Goal: Task Accomplishment & Management: Use online tool/utility

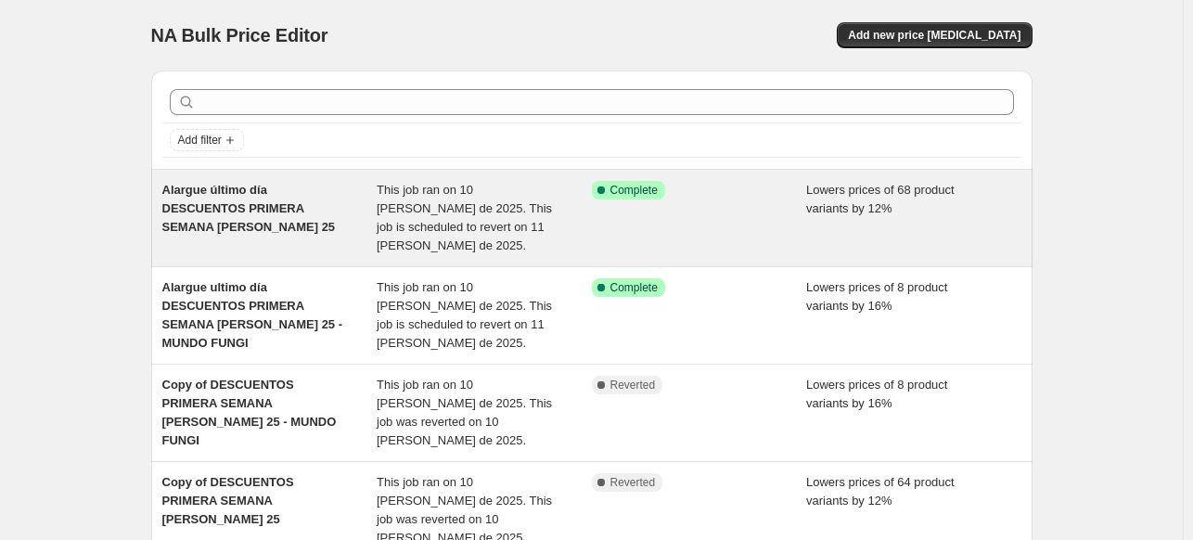
click at [270, 193] on span "Alargue último día DESCUENTOS PRIMERA SEMANA [PERSON_NAME] 25" at bounding box center [248, 208] width 173 height 51
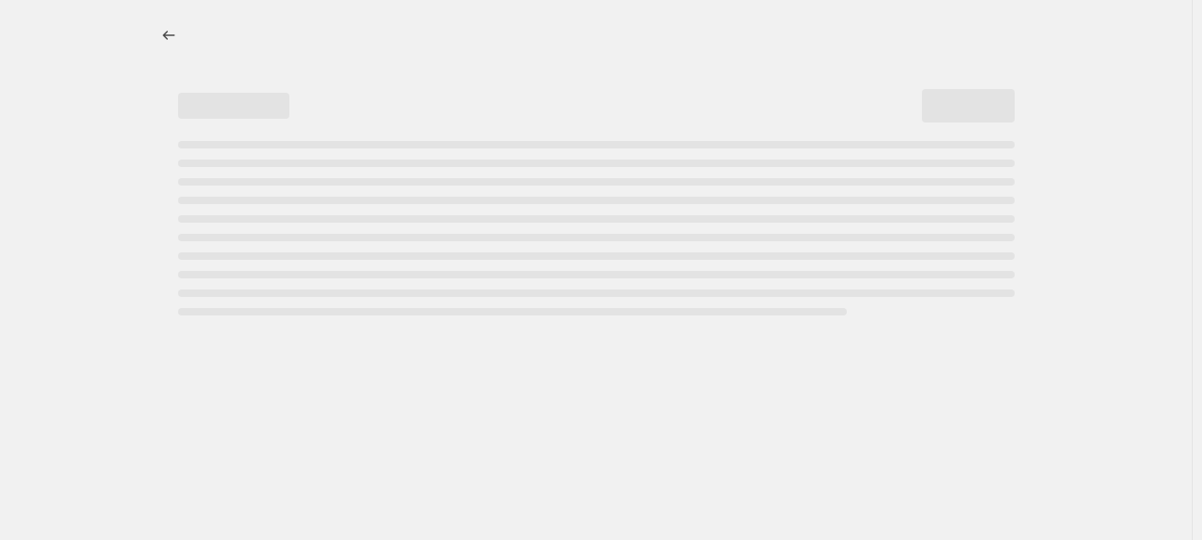
select select "percentage"
select select "no_change"
select select "collection"
select select "not_equal"
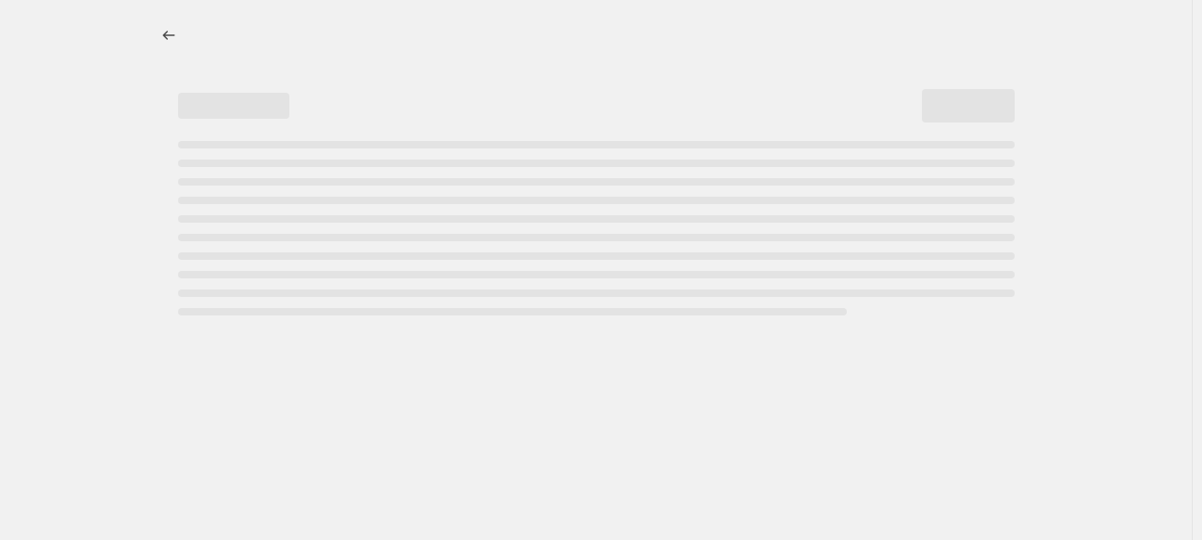
select select "not_equal"
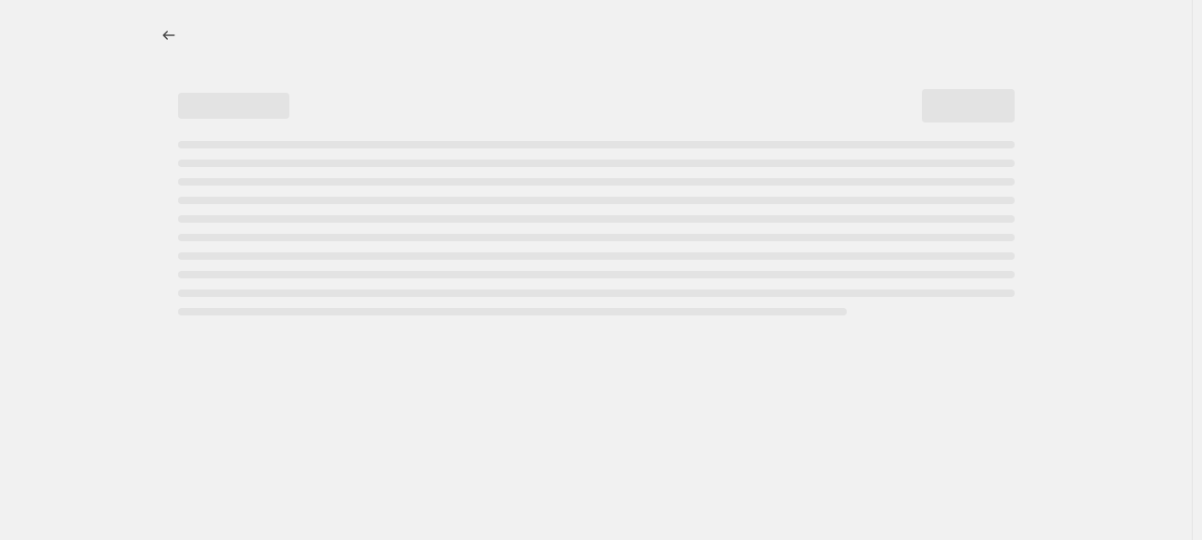
select select "not_equal"
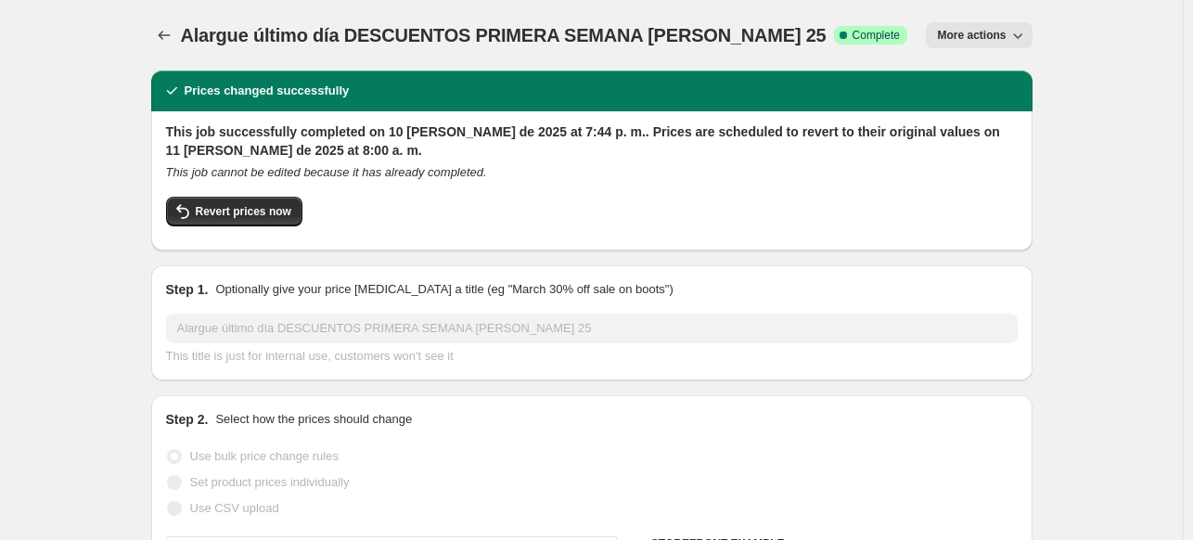
click at [1006, 39] on span "More actions" at bounding box center [971, 35] width 69 height 15
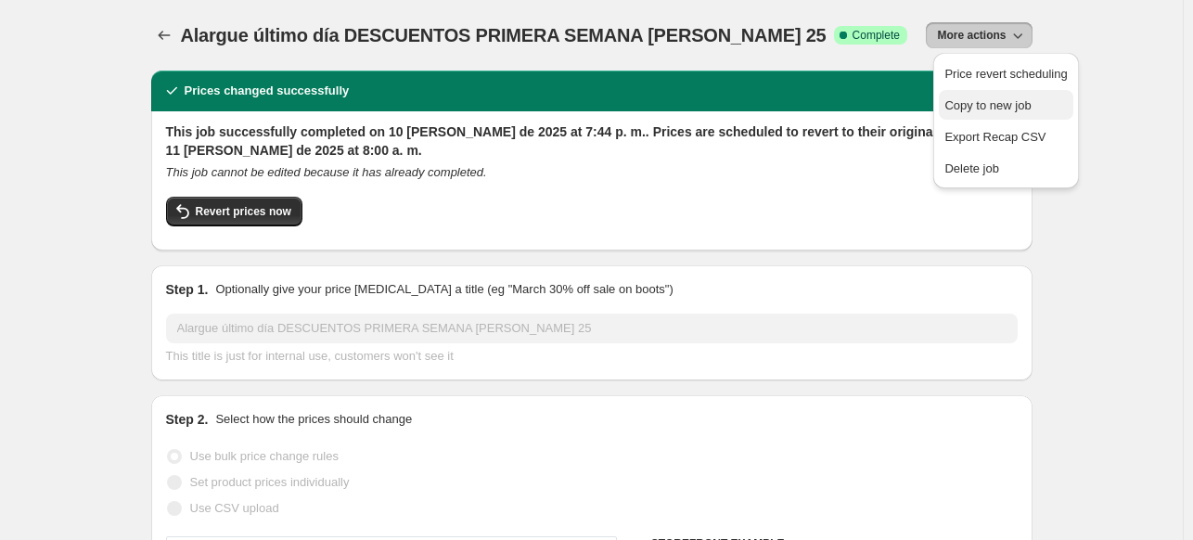
click at [985, 104] on span "Copy to new job" at bounding box center [987, 105] width 86 height 14
select select "percentage"
select select "no_change"
select select "collection"
select select "not_equal"
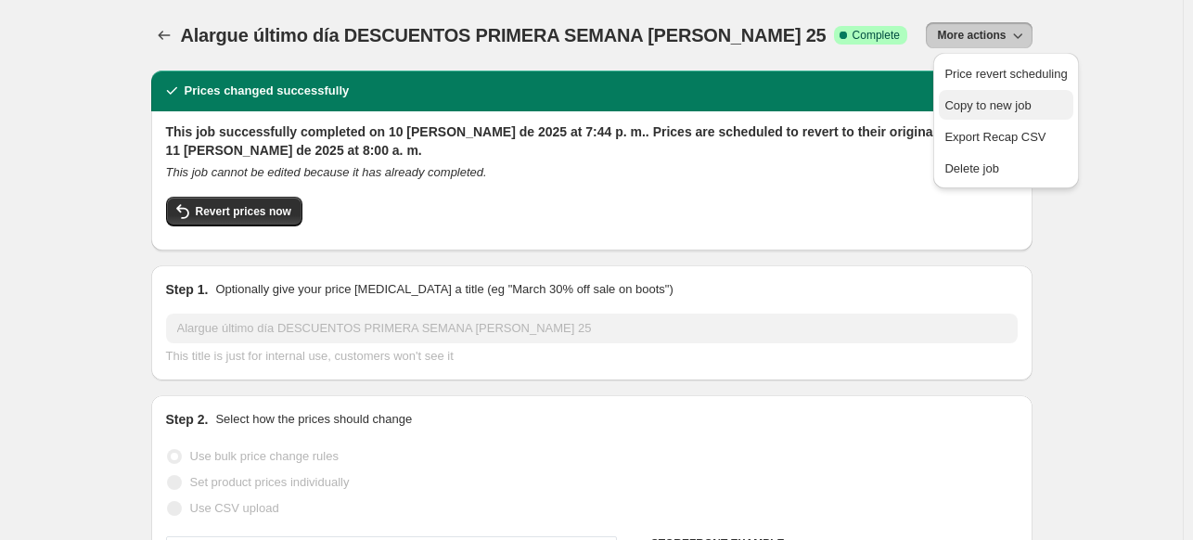
select select "not_equal"
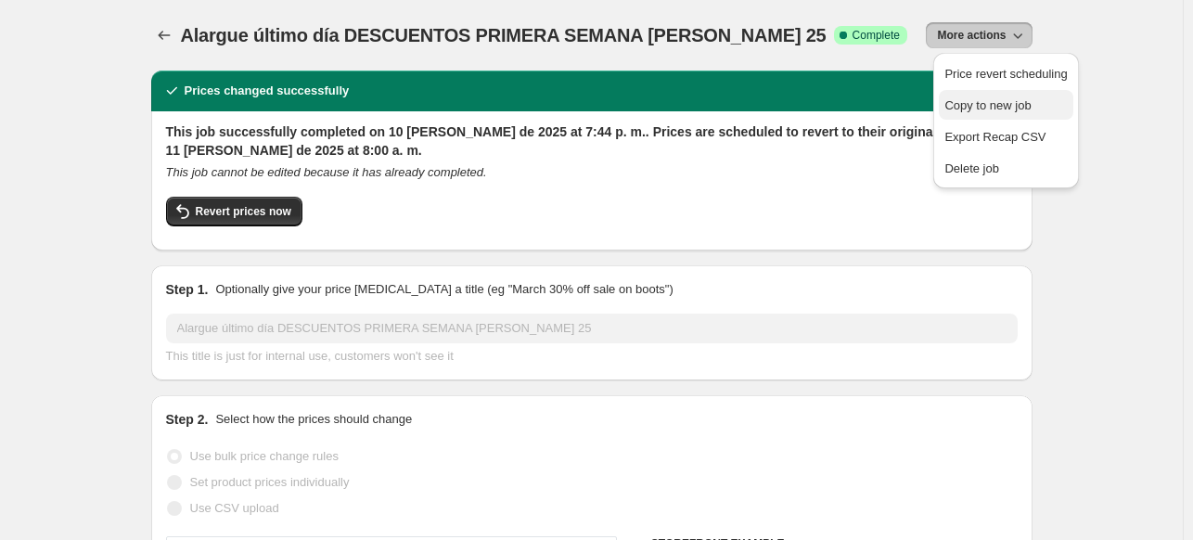
select select "not_equal"
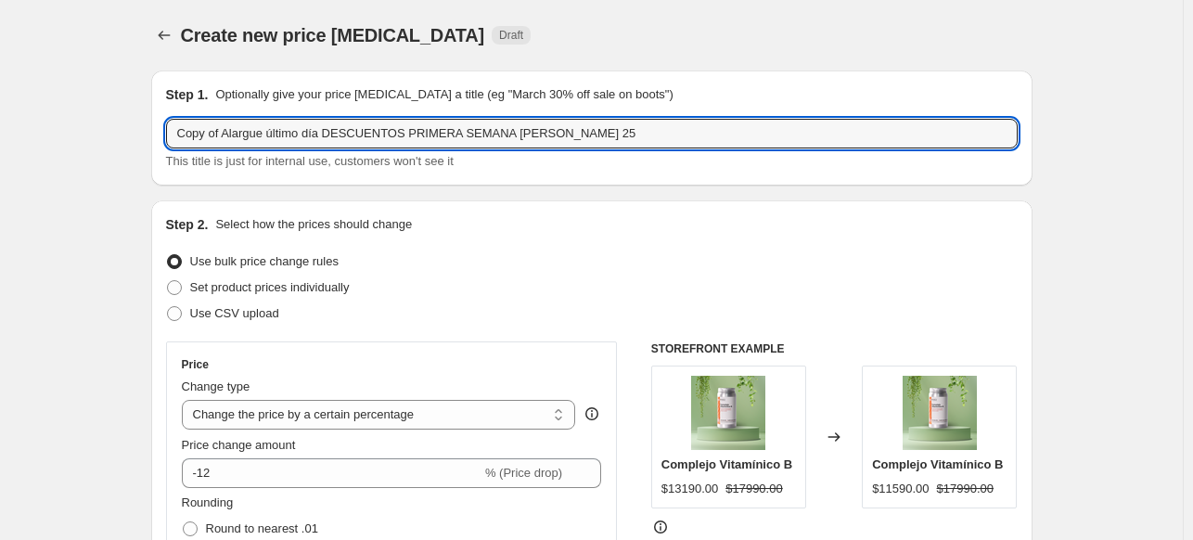
drag, startPoint x: 226, startPoint y: 135, endPoint x: -147, endPoint y: 125, distance: 373.0
click at [0, 125] on html "Home Settings Plans Skip to content Create new price [MEDICAL_DATA]. This page …" at bounding box center [596, 270] width 1193 height 540
type input "Alargue último día DESCUENTOS PRIMERA SEMANA [PERSON_NAME] 25"
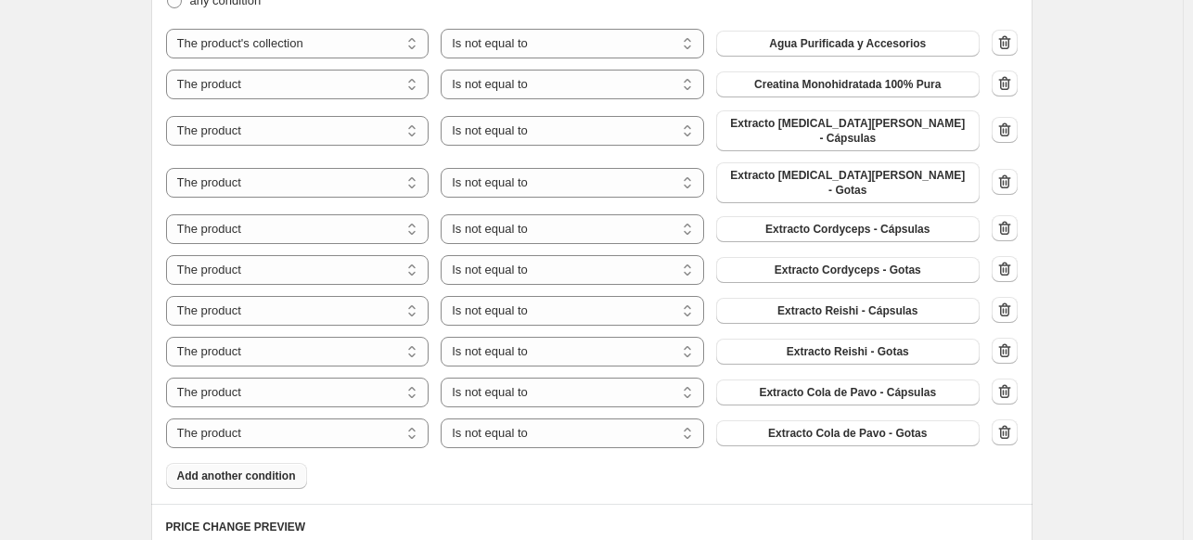
scroll to position [1299, 0]
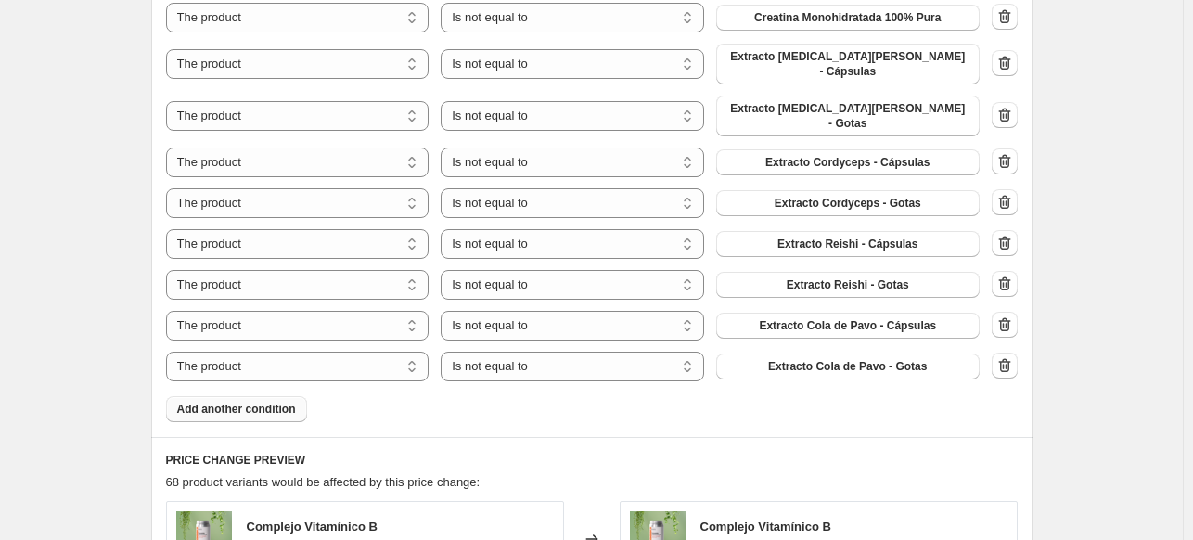
click at [234, 396] on button "Add another condition" at bounding box center [236, 409] width 141 height 26
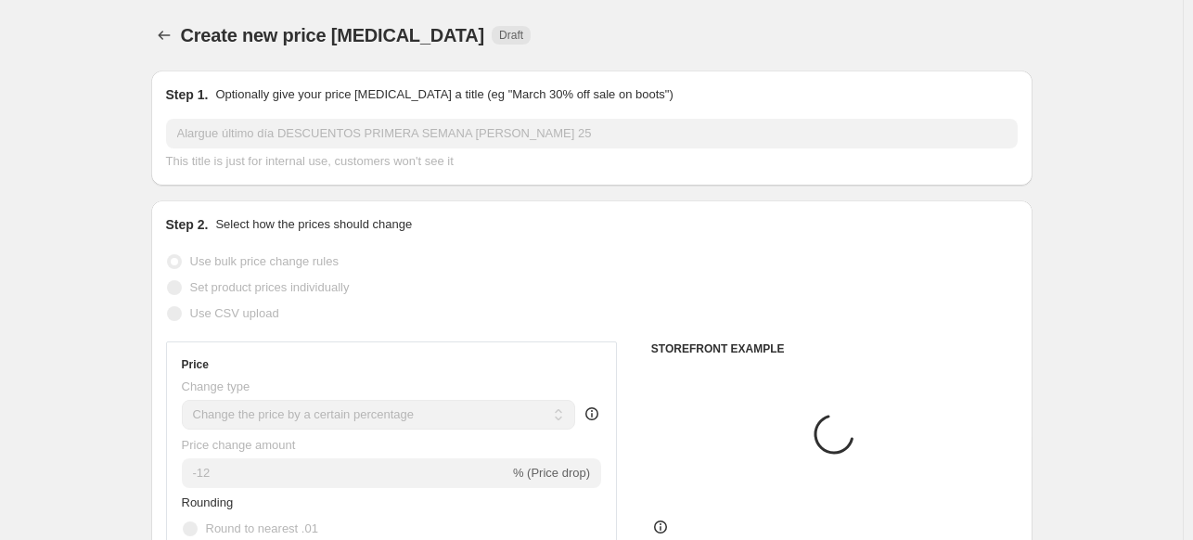
scroll to position [0, 0]
click at [160, 45] on button "Price change jobs" at bounding box center [164, 35] width 26 height 26
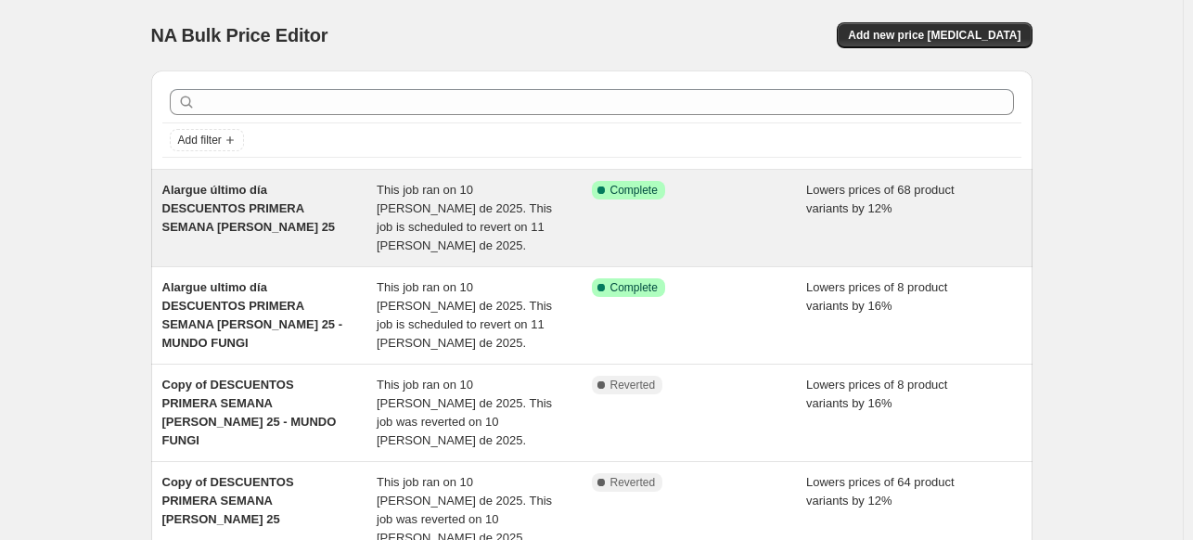
click at [268, 211] on span "Alargue último día DESCUENTOS PRIMERA SEMANA [PERSON_NAME] 25" at bounding box center [248, 208] width 173 height 51
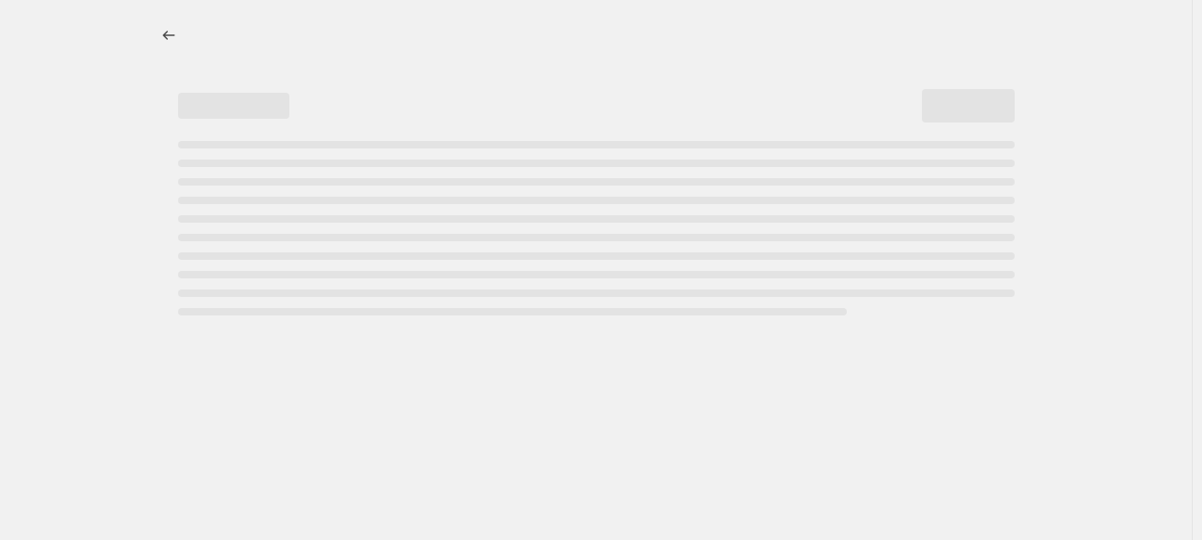
select select "percentage"
select select "no_change"
select select "collection"
select select "not_equal"
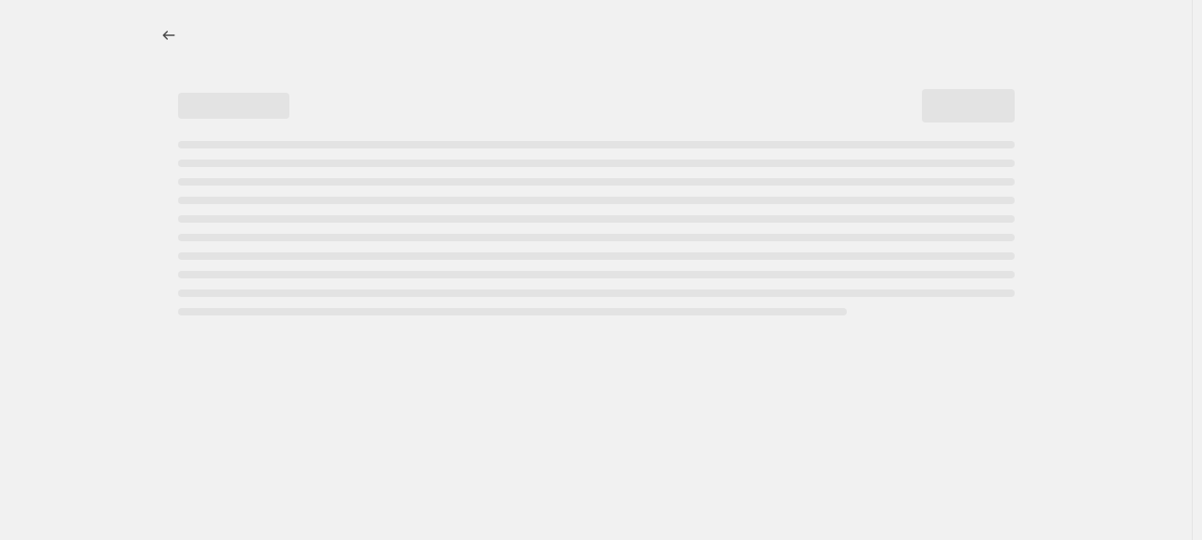
select select "not_equal"
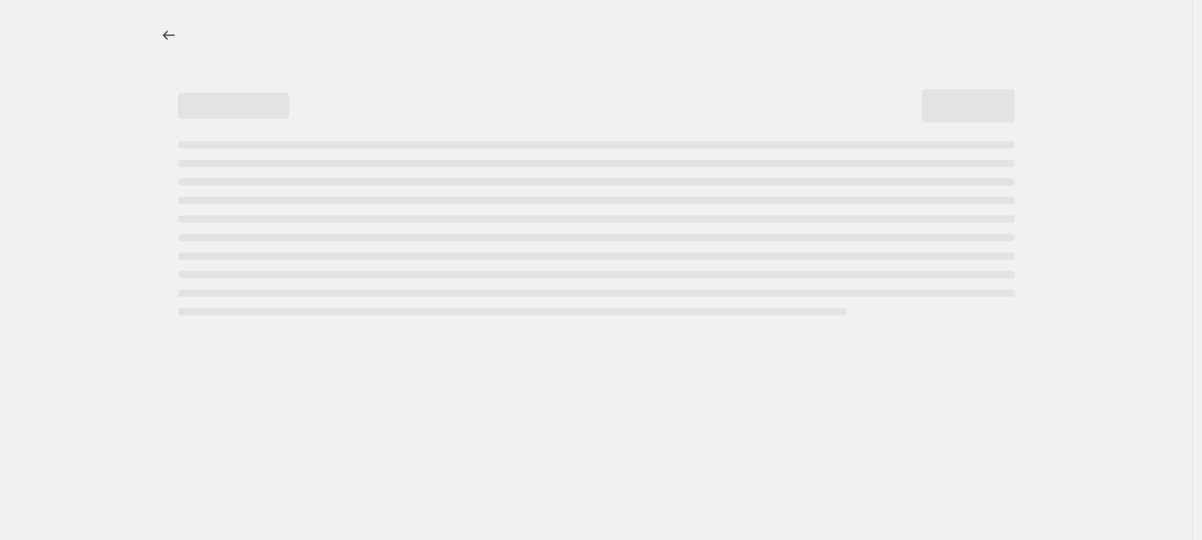
select select "not_equal"
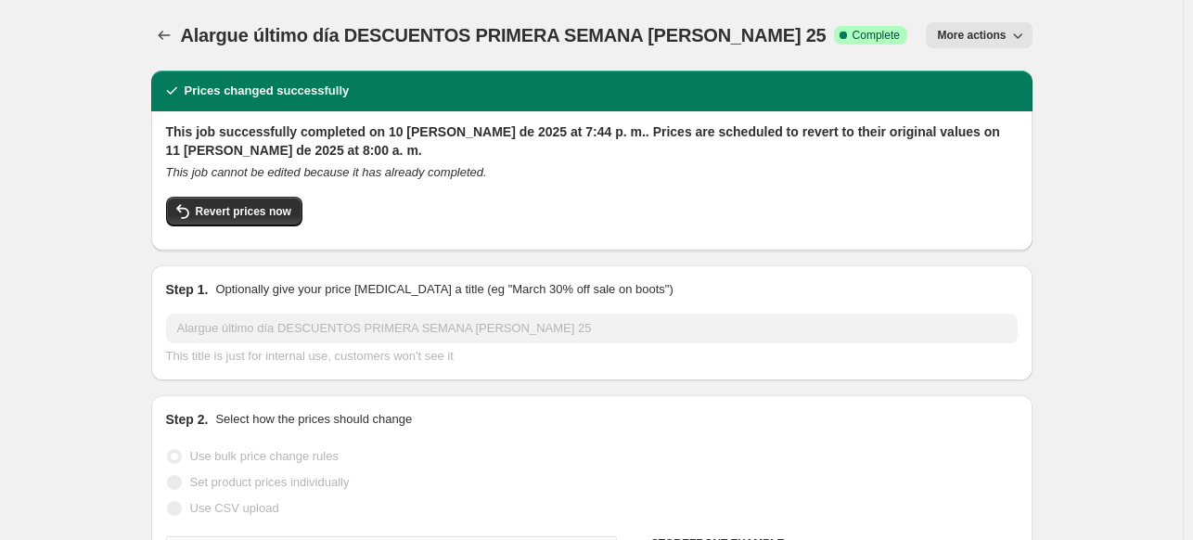
click at [976, 25] on button "More actions" at bounding box center [979, 35] width 106 height 26
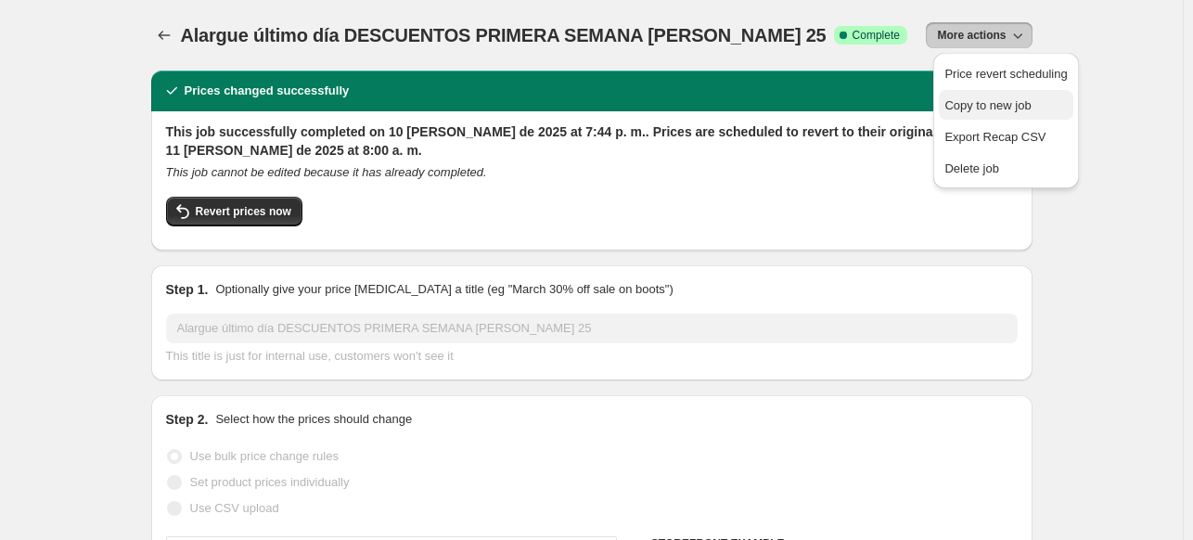
click at [980, 110] on span "Copy to new job" at bounding box center [987, 105] width 86 height 14
select select "percentage"
select select "no_change"
select select "collection"
select select "not_equal"
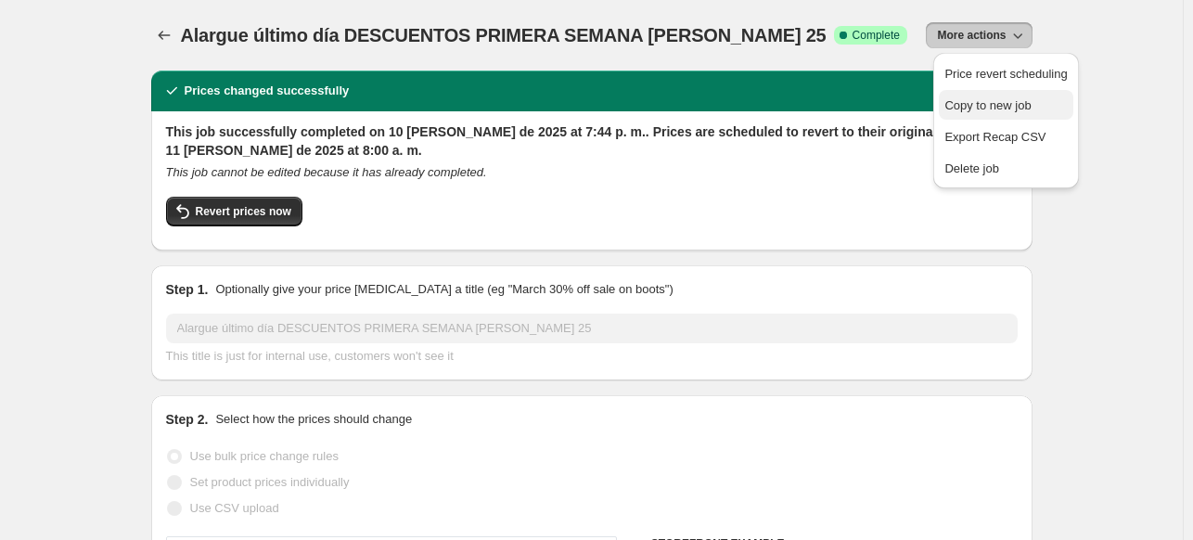
select select "not_equal"
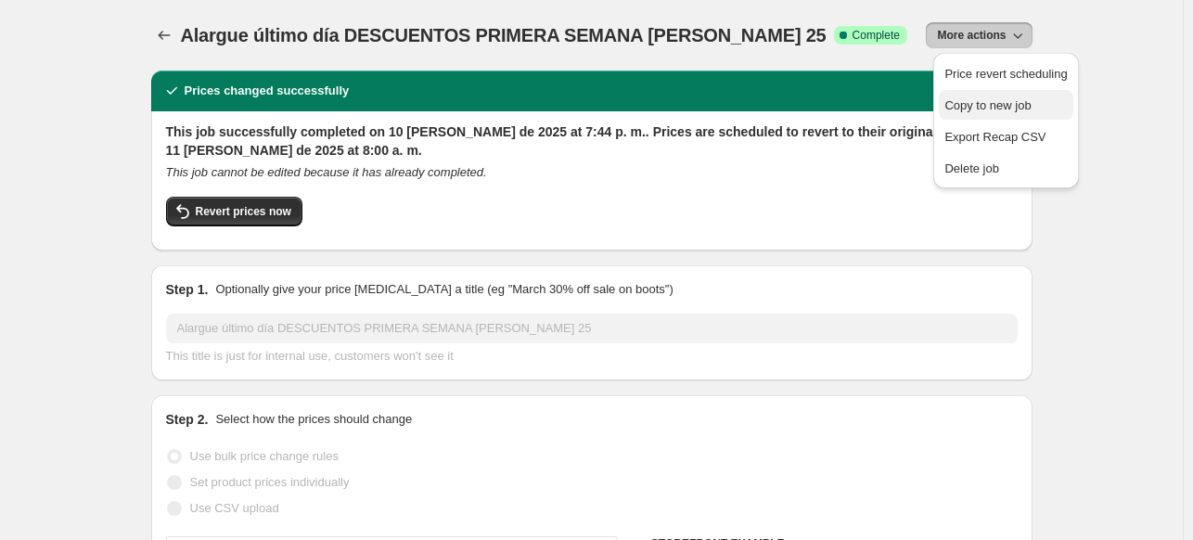
select select "not_equal"
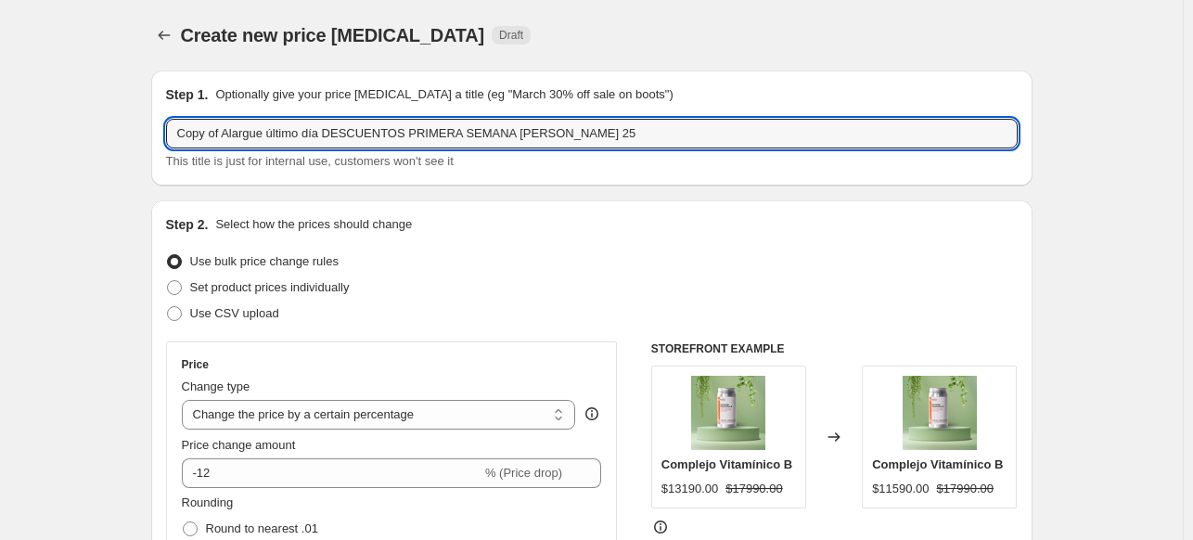
drag, startPoint x: 228, startPoint y: 135, endPoint x: -207, endPoint y: 198, distance: 439.6
click at [0, 198] on html "Home Settings Plans Skip to content Create new price [MEDICAL_DATA]. This page …" at bounding box center [596, 270] width 1193 height 540
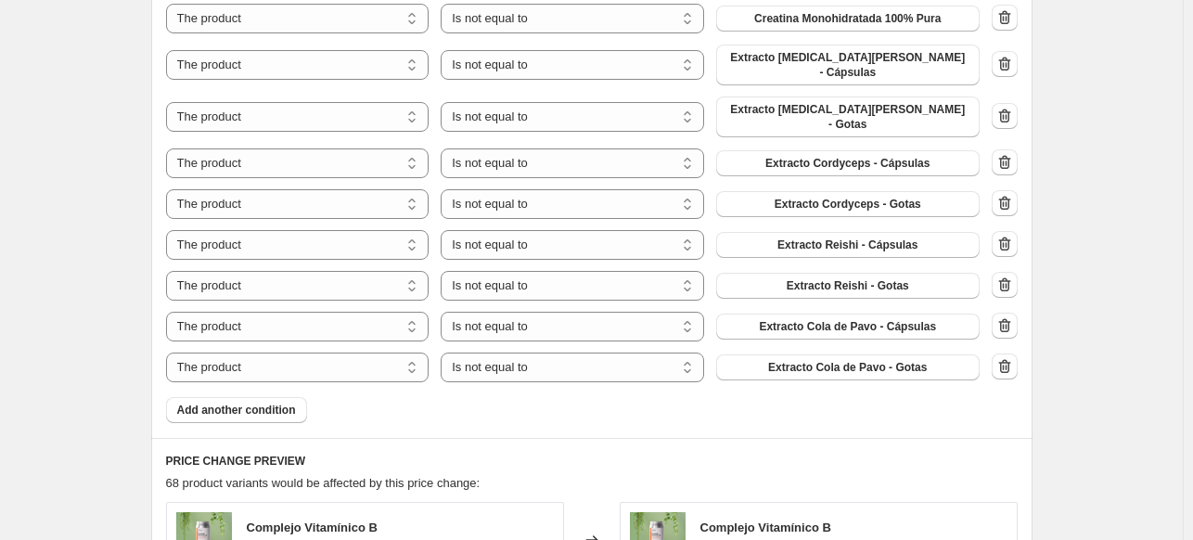
scroll to position [1299, 0]
type input "Alargue último día DESCUENTOS PRIMERA SEMANA [PERSON_NAME] 25"
click at [257, 396] on button "Add another condition" at bounding box center [236, 409] width 141 height 26
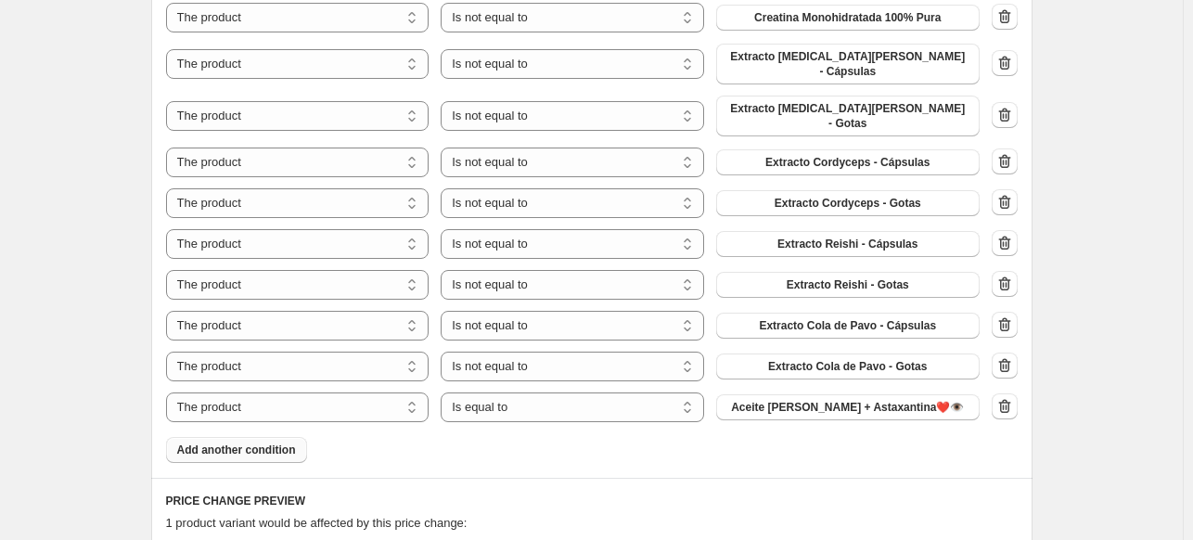
click at [254, 437] on button "Add another condition" at bounding box center [236, 450] width 141 height 26
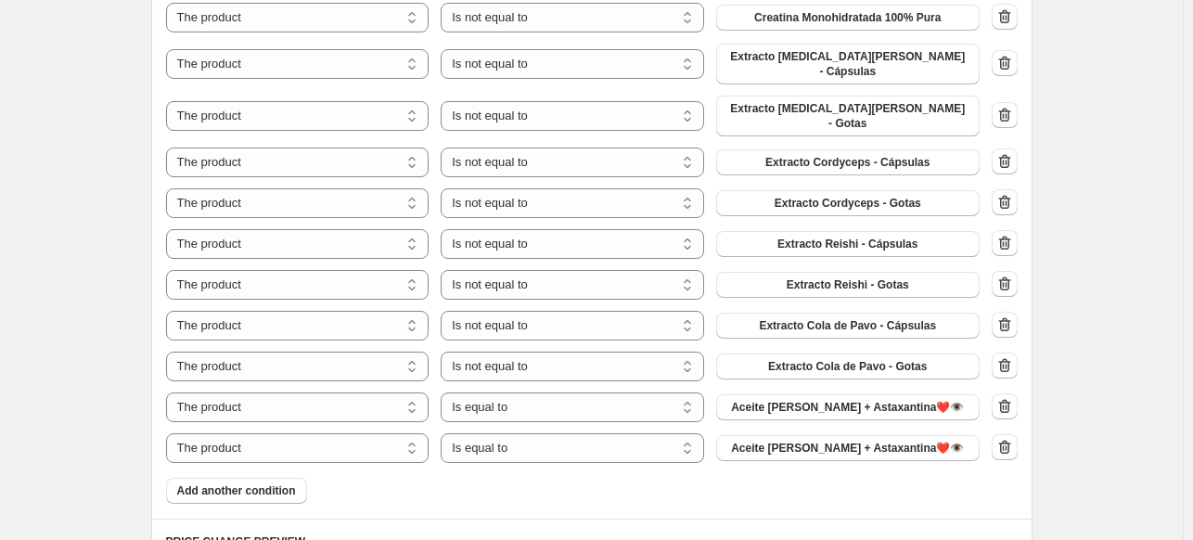
click at [253, 486] on div "Product filters Products must match: all conditions any condition The product T…" at bounding box center [591, 179] width 881 height 680
click at [253, 483] on span "Add another condition" at bounding box center [236, 490] width 119 height 15
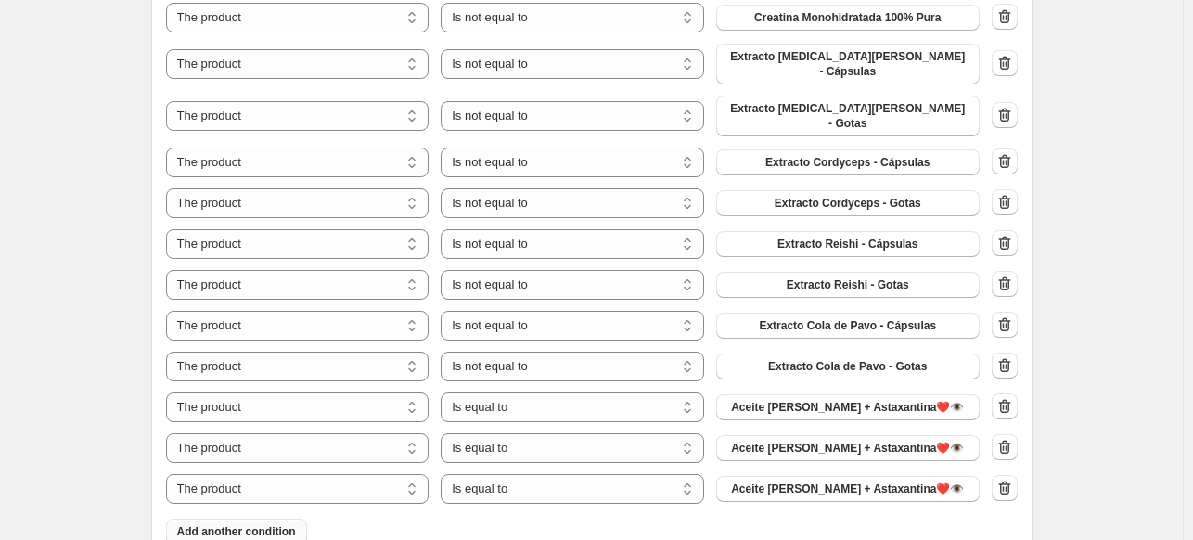
click at [253, 524] on span "Add another condition" at bounding box center [236, 531] width 119 height 15
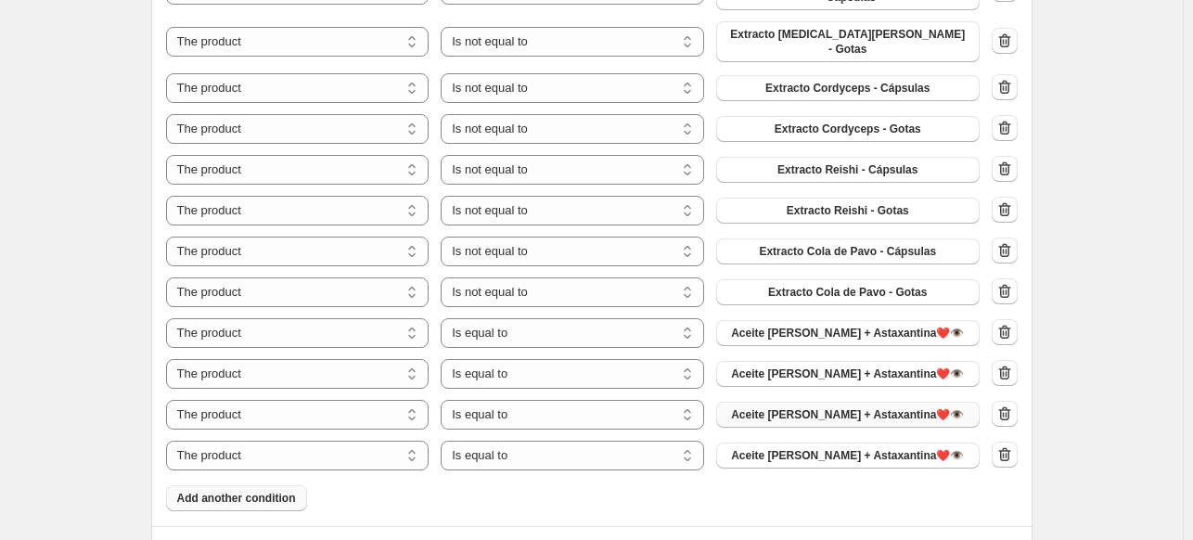
scroll to position [1375, 0]
click at [948, 318] on button "Aceite [PERSON_NAME] + Astaxantina❤️👁️" at bounding box center [847, 331] width 263 height 26
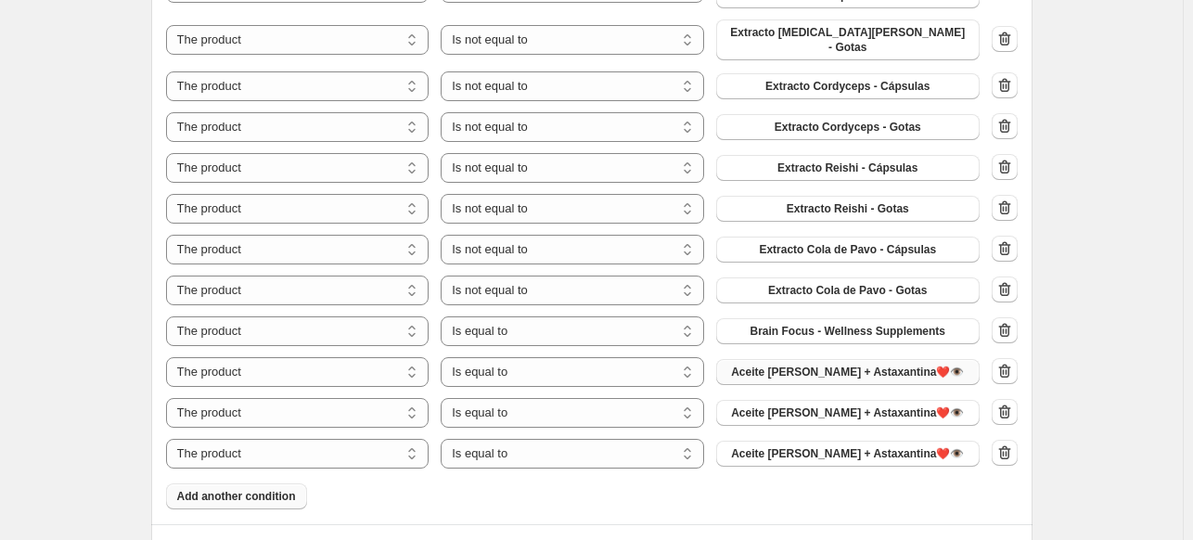
click at [882, 365] on span "Aceite [PERSON_NAME] + Astaxantina❤️👁️" at bounding box center [847, 372] width 233 height 15
click at [864, 405] on span "Aceite [PERSON_NAME] + Astaxantina❤️👁️" at bounding box center [847, 412] width 233 height 15
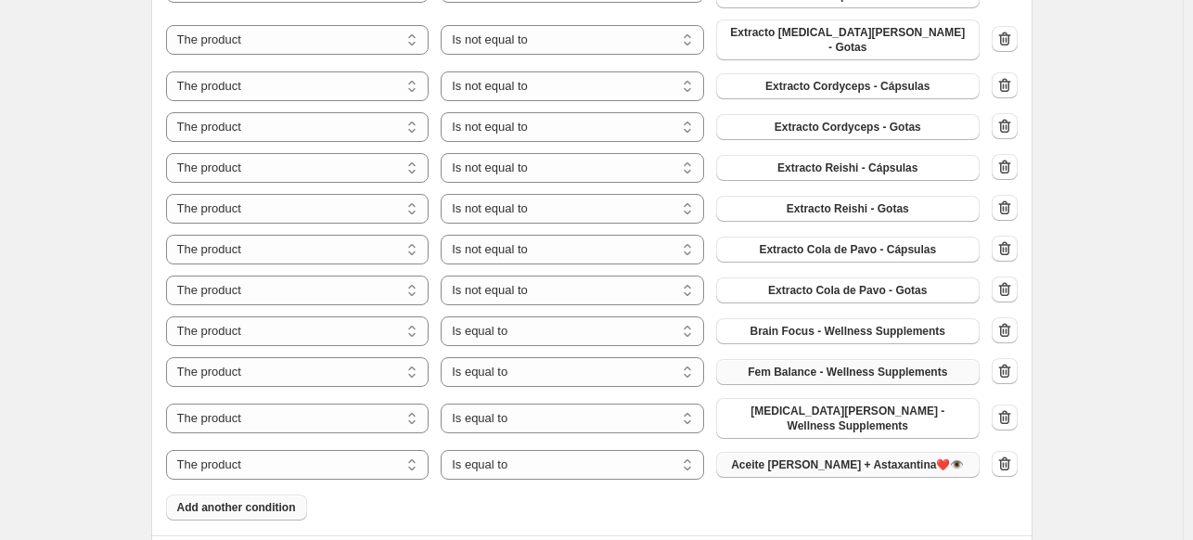
click at [827, 457] on span "Aceite [PERSON_NAME] + Astaxantina❤️👁️" at bounding box center [847, 464] width 233 height 15
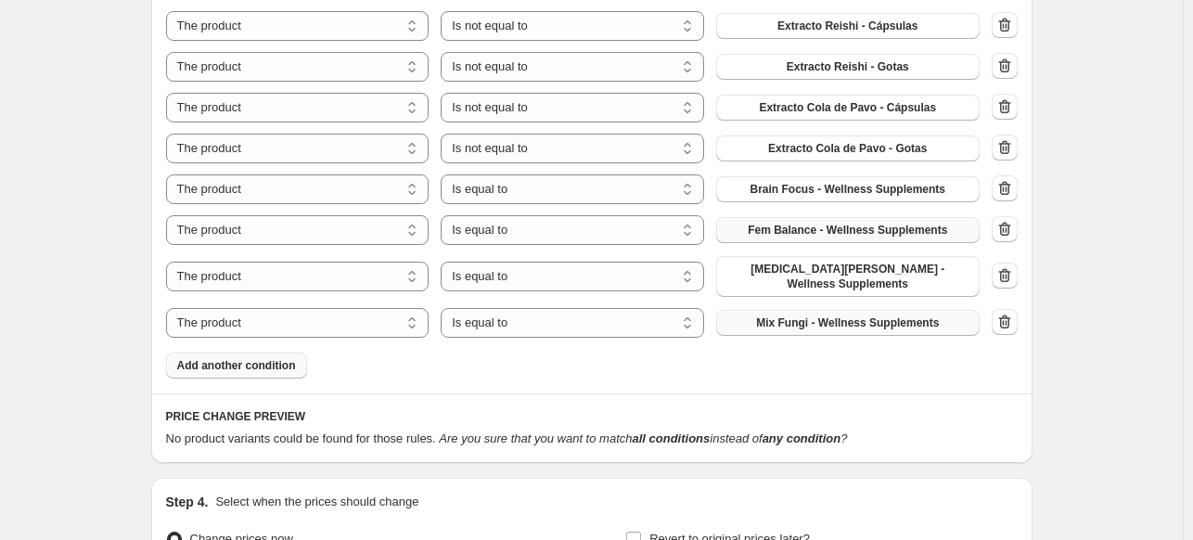
scroll to position [1693, 0]
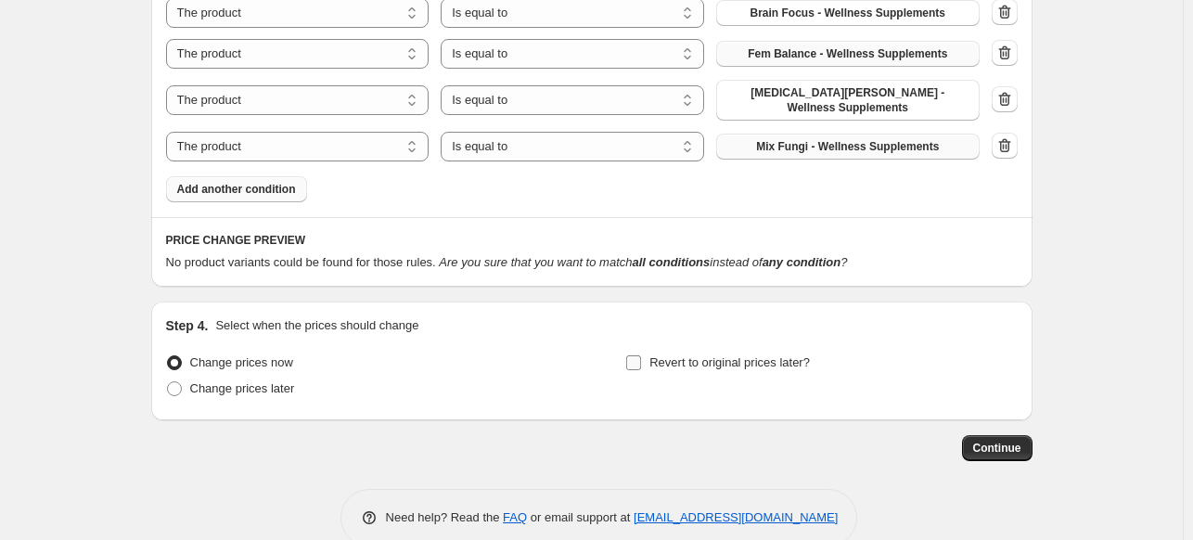
click at [638, 355] on input "Revert to original prices later?" at bounding box center [633, 362] width 15 height 15
checkbox input "true"
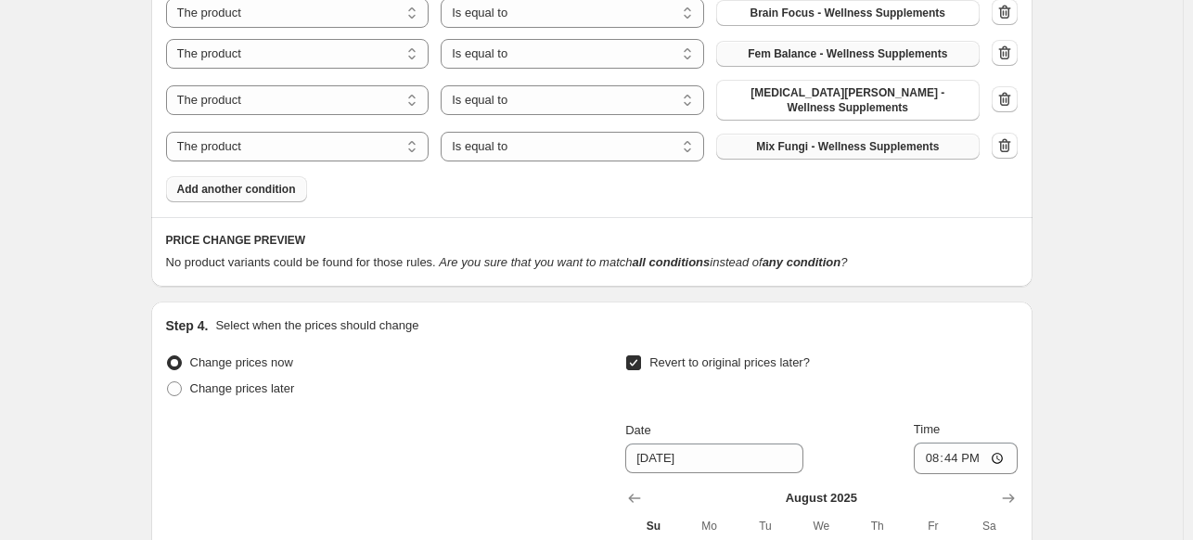
scroll to position [1901, 0]
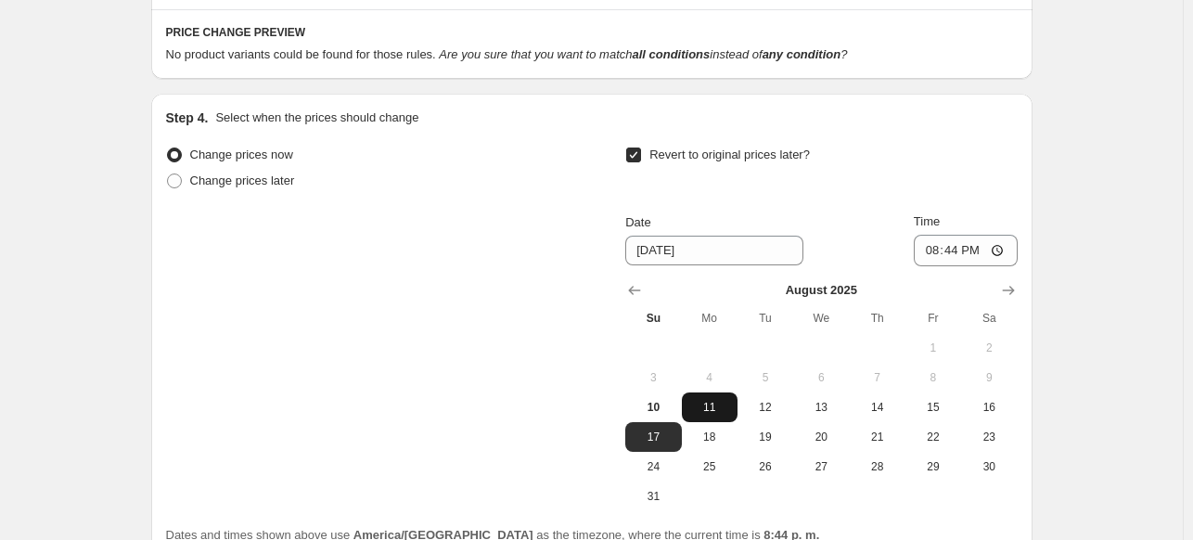
click at [717, 400] on span "11" at bounding box center [709, 407] width 41 height 15
type input "[DATE]"
click at [965, 235] on input "20:44" at bounding box center [966, 251] width 104 height 32
type input "08:00"
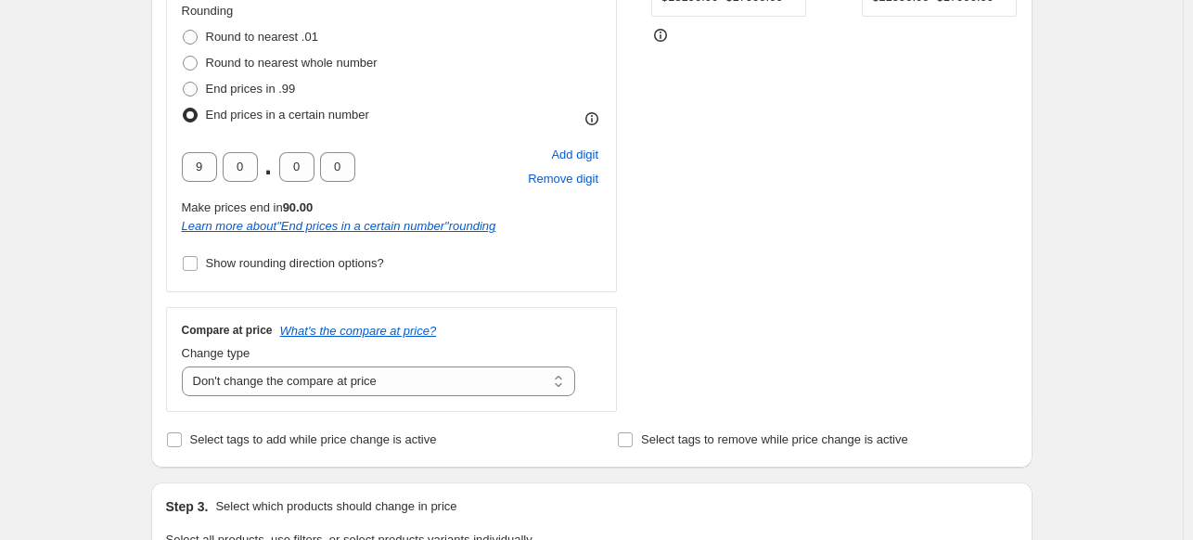
scroll to position [0, 0]
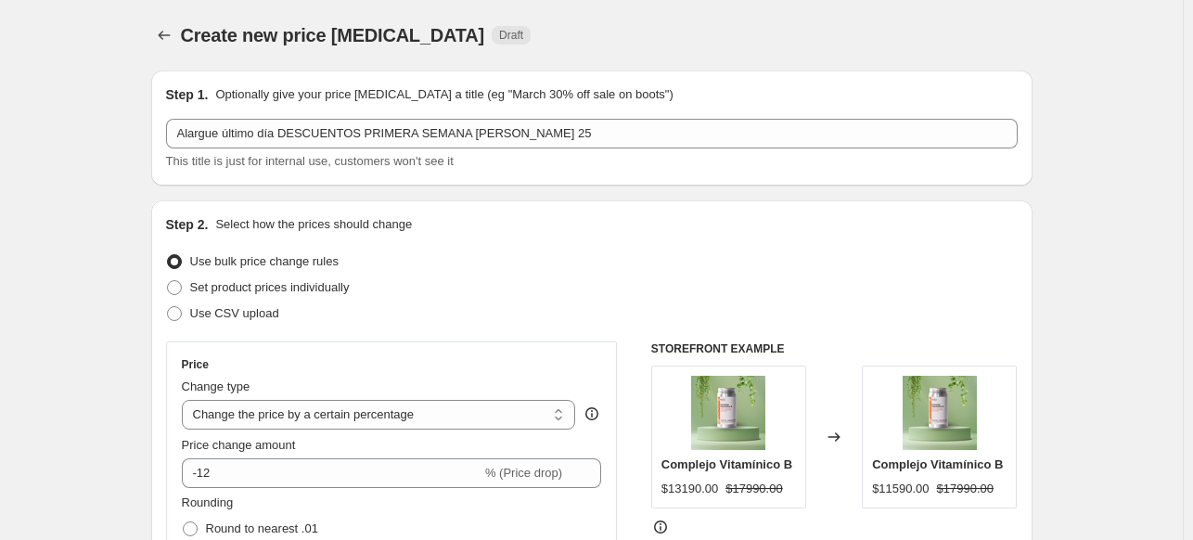
select select "percentage"
select select "no_change"
select select "collection"
select select "not_equal"
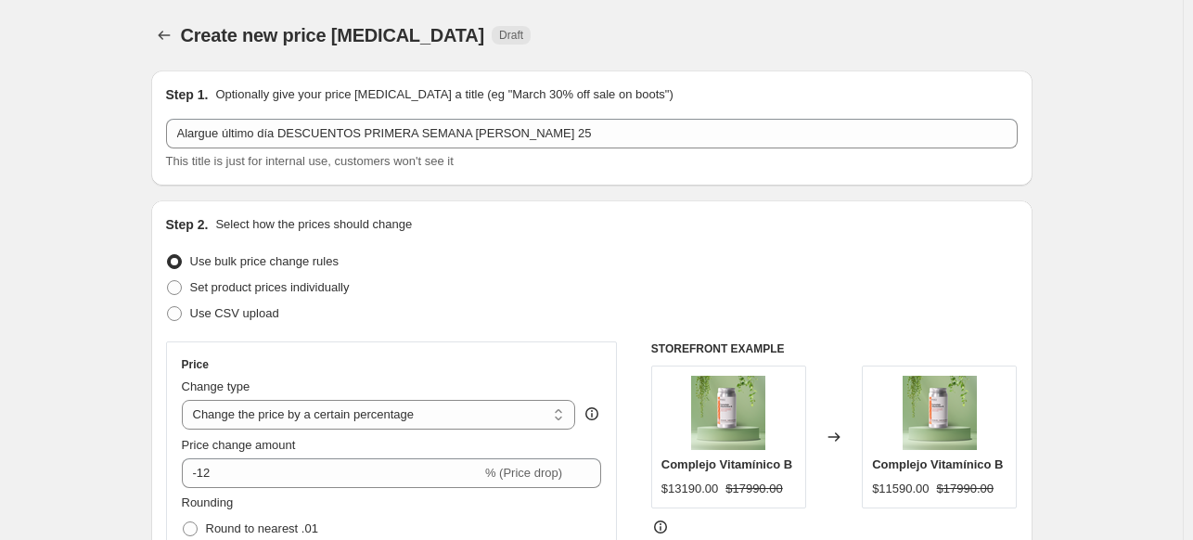
select select "not_equal"
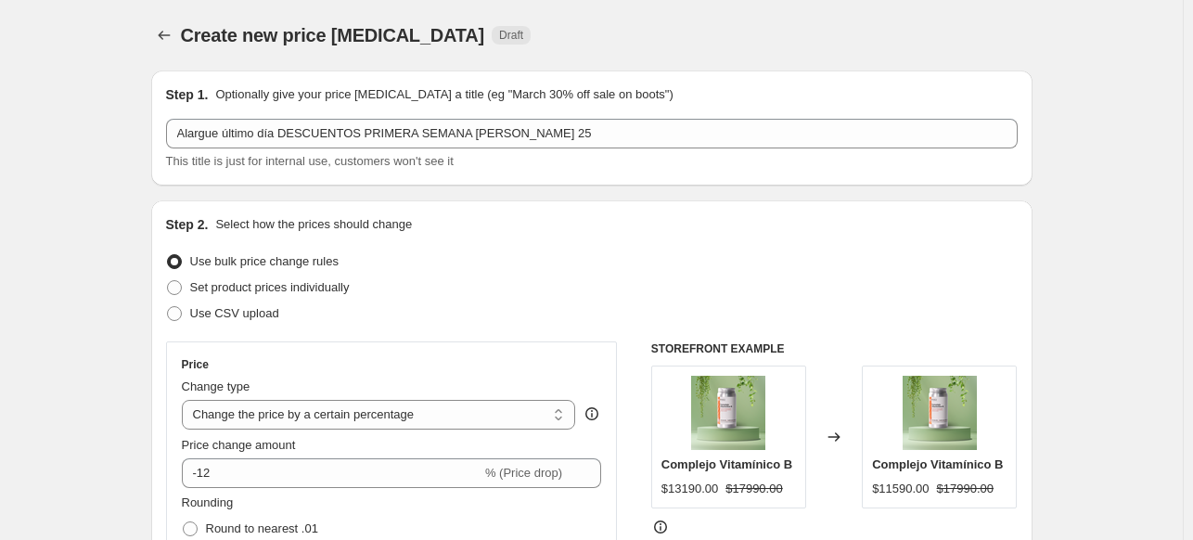
select select "not_equal"
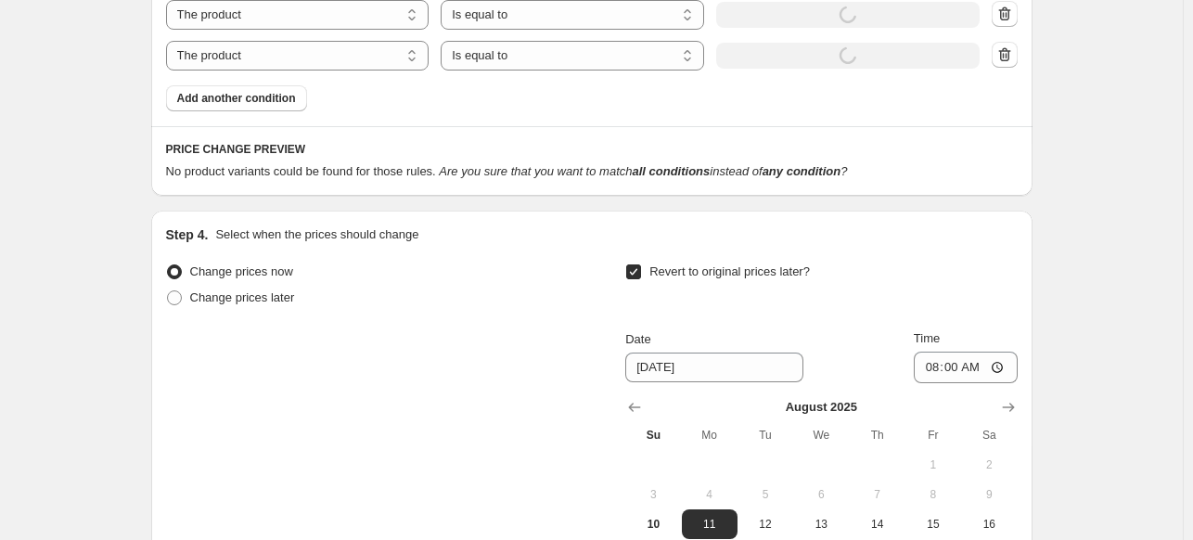
scroll to position [2041, 0]
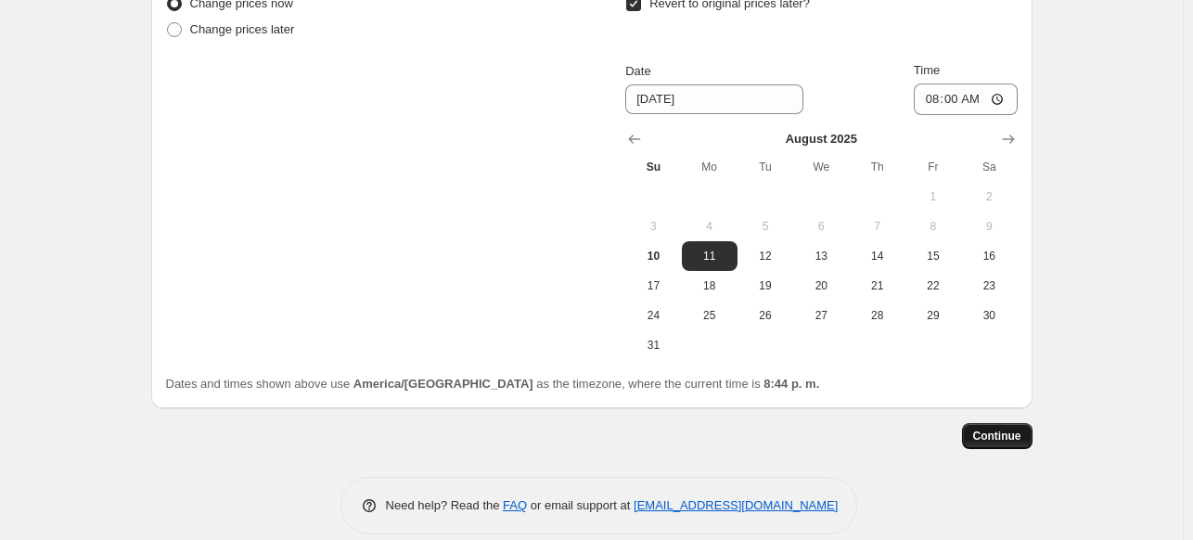
click at [1011, 426] on button "Continue" at bounding box center [997, 436] width 70 height 26
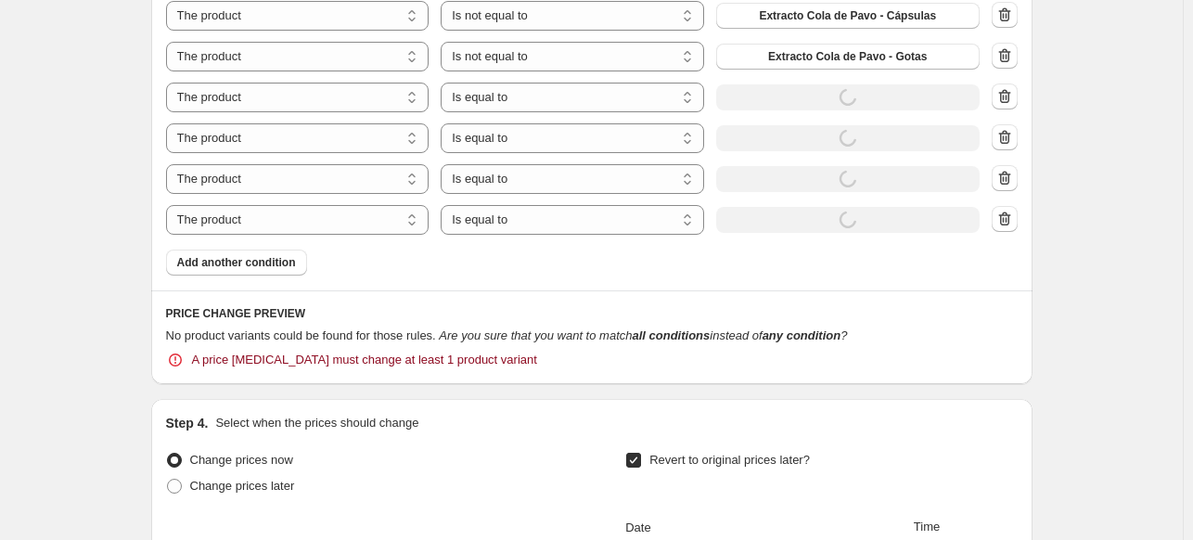
scroll to position [1710, 0]
click at [536, 84] on select "Is equal to Is not equal to" at bounding box center [572, 99] width 263 height 30
select select "not_equal"
click at [528, 125] on select "Is equal to Is not equal to" at bounding box center [572, 140] width 263 height 30
select select "not_equal"
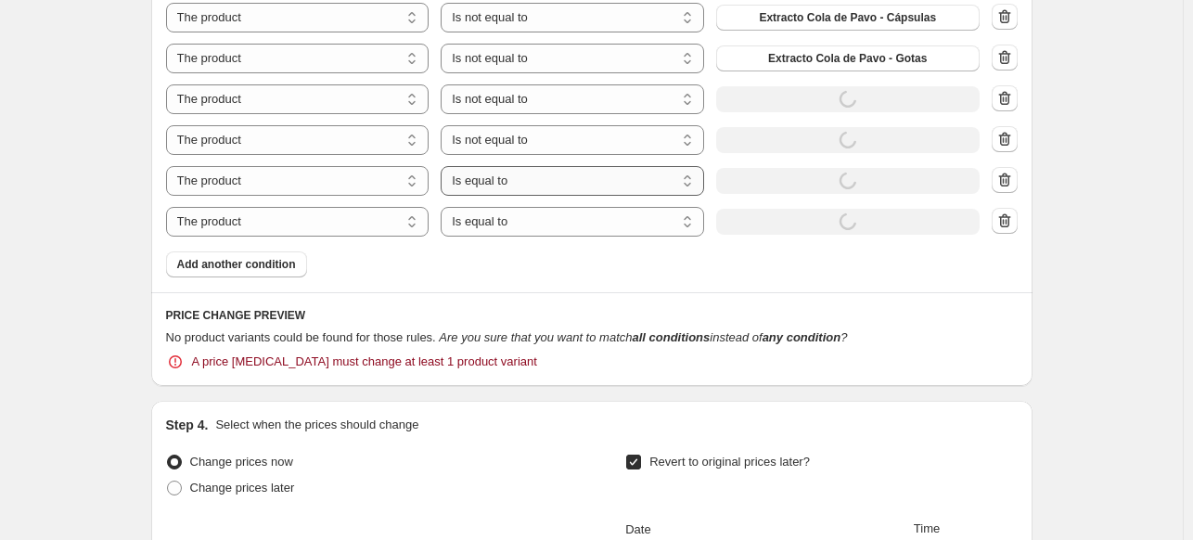
click at [528, 166] on select "Is equal to Is not equal to" at bounding box center [572, 181] width 263 height 30
select select "not_equal"
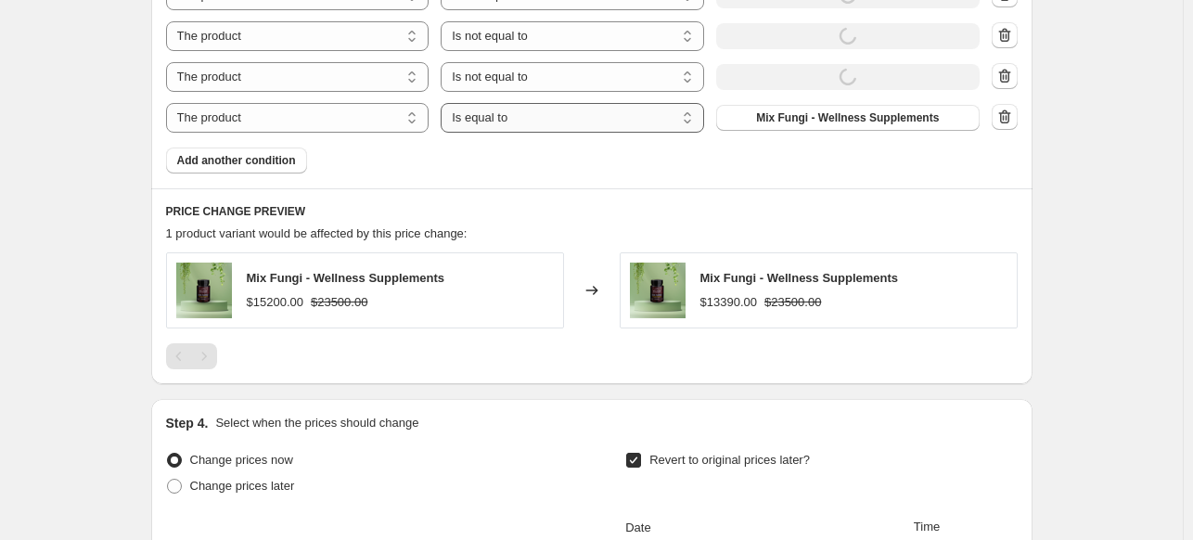
click at [542, 133] on select "Is equal to Is not equal to" at bounding box center [572, 118] width 263 height 30
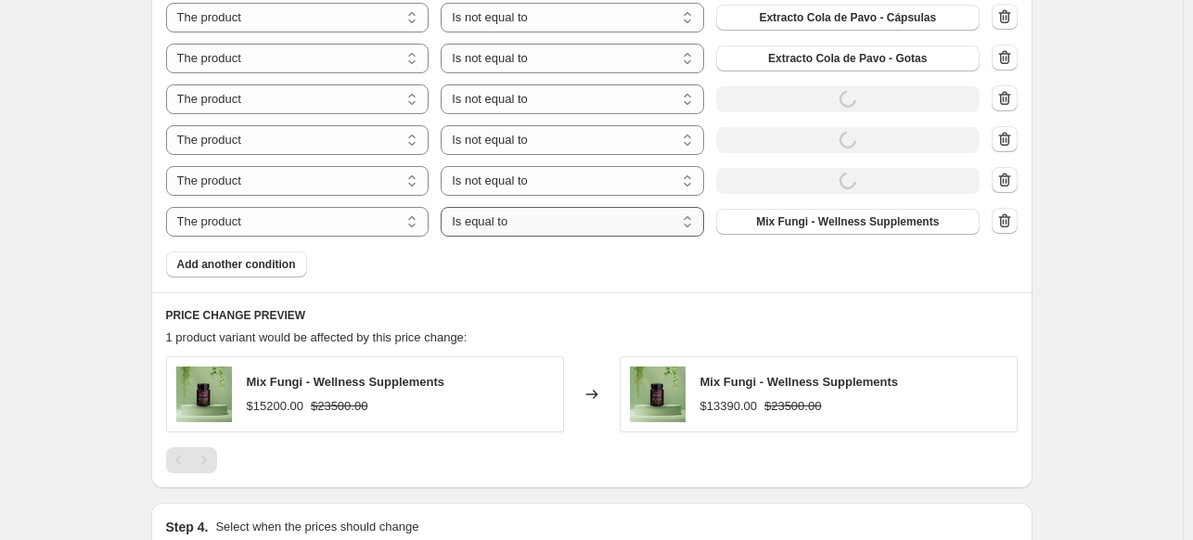
select select "not_equal"
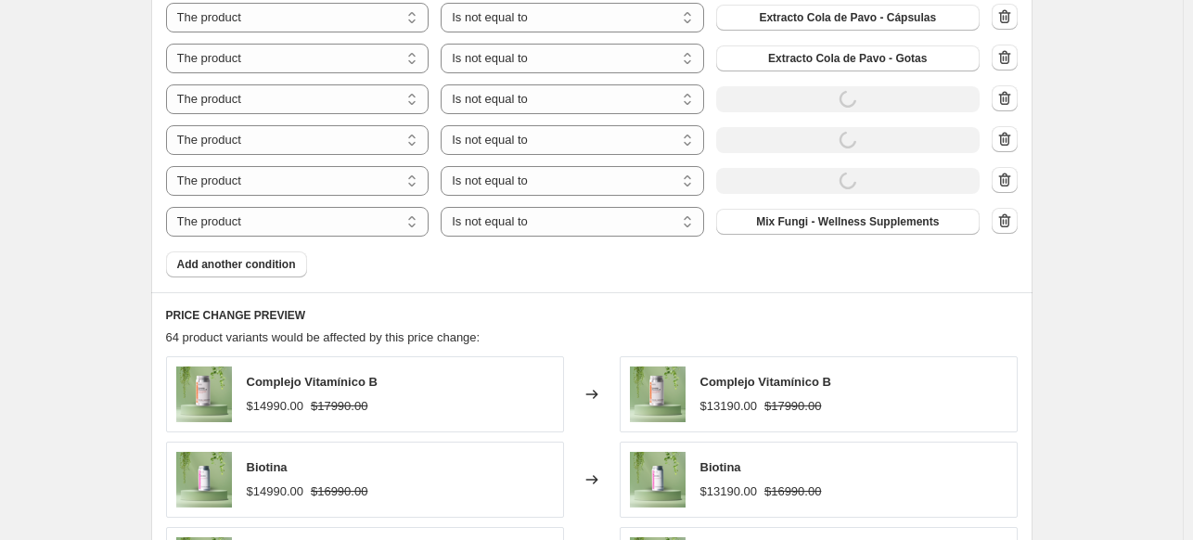
click at [869, 167] on div "The product The product's collection The product's tag The product's vendor The…" at bounding box center [573, 181] width 814 height 30
click at [854, 86] on div "The product The product's collection The product's tag The product's vendor The…" at bounding box center [573, 99] width 814 height 30
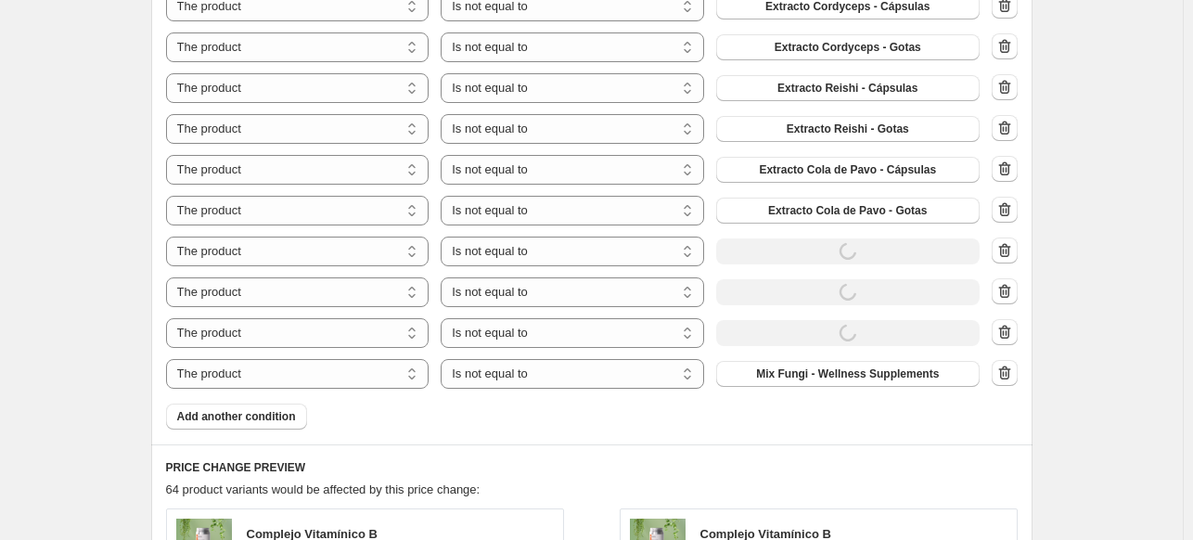
scroll to position [1454, 0]
click at [1011, 241] on icon "button" at bounding box center [1004, 250] width 19 height 19
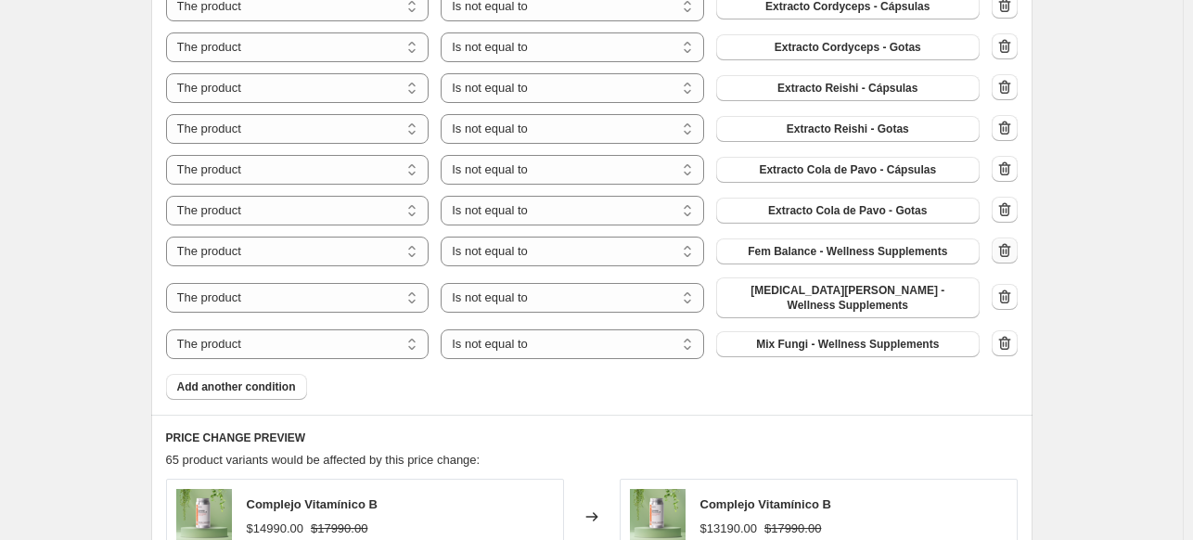
click at [1011, 241] on icon "button" at bounding box center [1004, 250] width 19 height 19
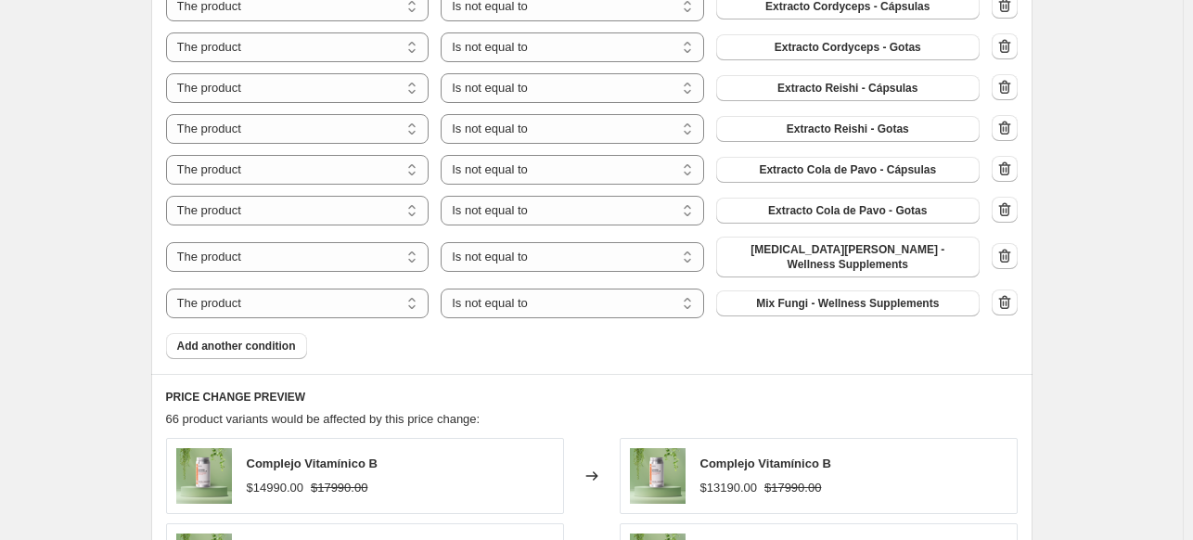
click at [296, 298] on div "Products must match: all conditions any condition The product The product's col…" at bounding box center [592, 38] width 852 height 642
click at [293, 333] on button "Add another condition" at bounding box center [236, 346] width 141 height 26
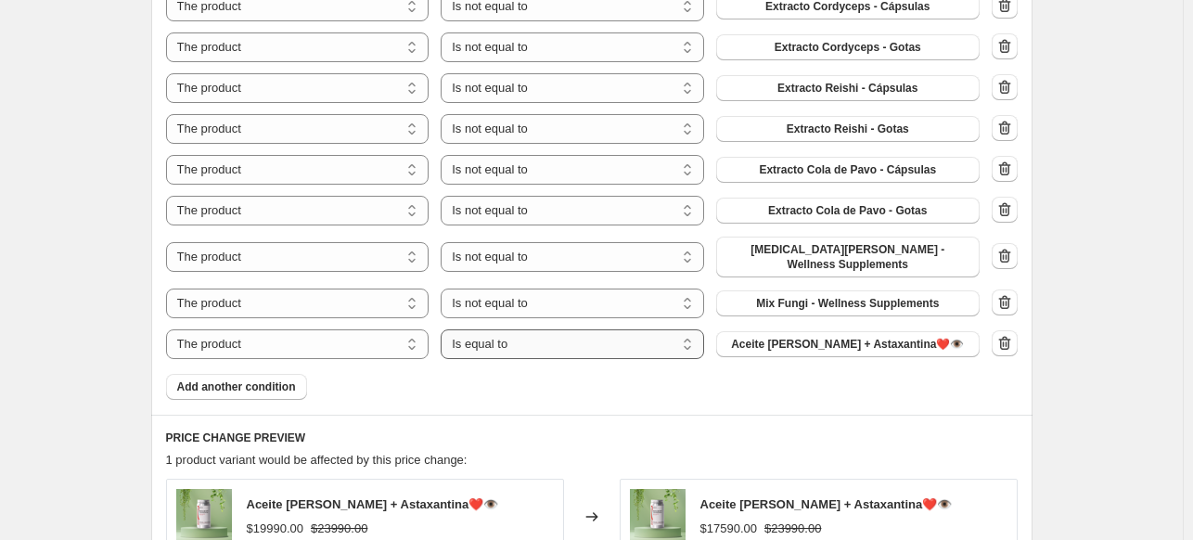
click at [506, 329] on select "Is equal to Is not equal to" at bounding box center [572, 344] width 263 height 30
select select "not_equal"
click at [815, 337] on span "Aceite [PERSON_NAME] + Astaxantina❤️👁️" at bounding box center [847, 344] width 233 height 15
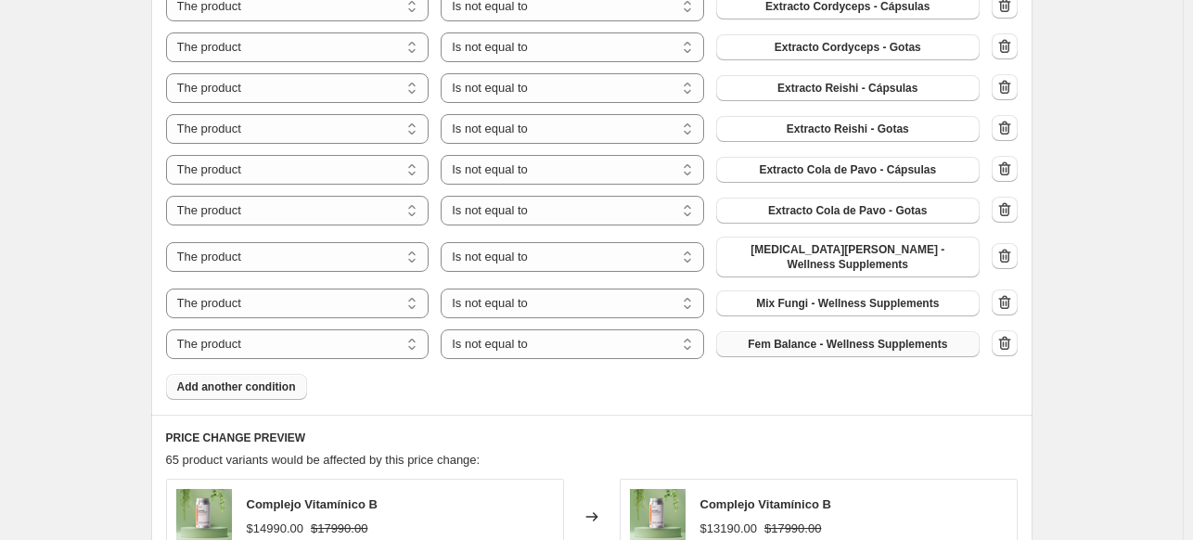
click at [239, 379] on span "Add another condition" at bounding box center [236, 386] width 119 height 15
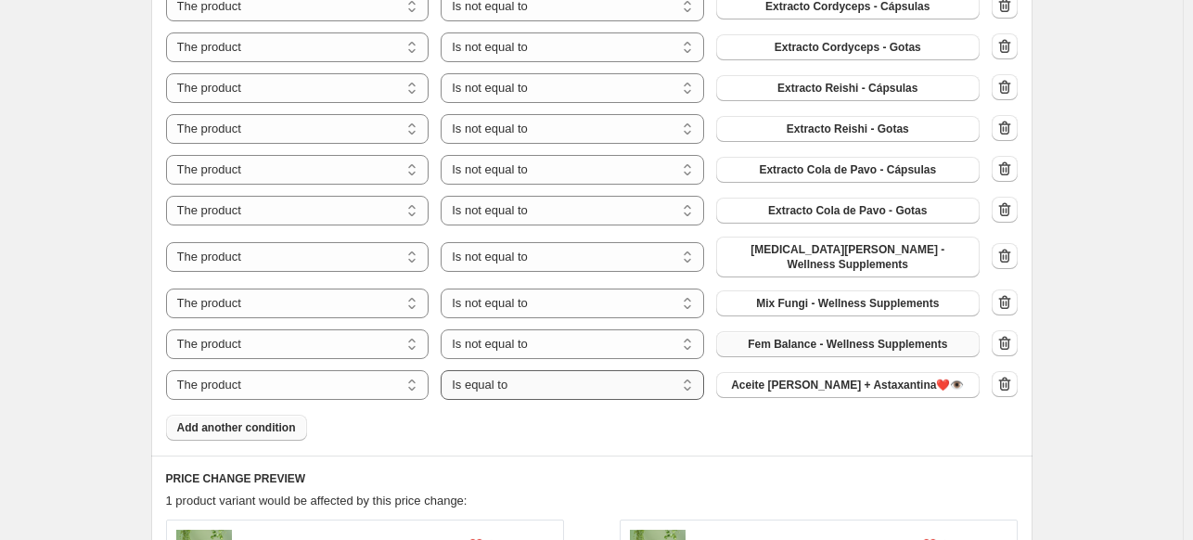
click at [562, 370] on select "Is equal to Is not equal to" at bounding box center [572, 385] width 263 height 30
select select "not_equal"
click at [850, 378] on span "Aceite [PERSON_NAME] + Astaxantina❤️👁️" at bounding box center [847, 385] width 233 height 15
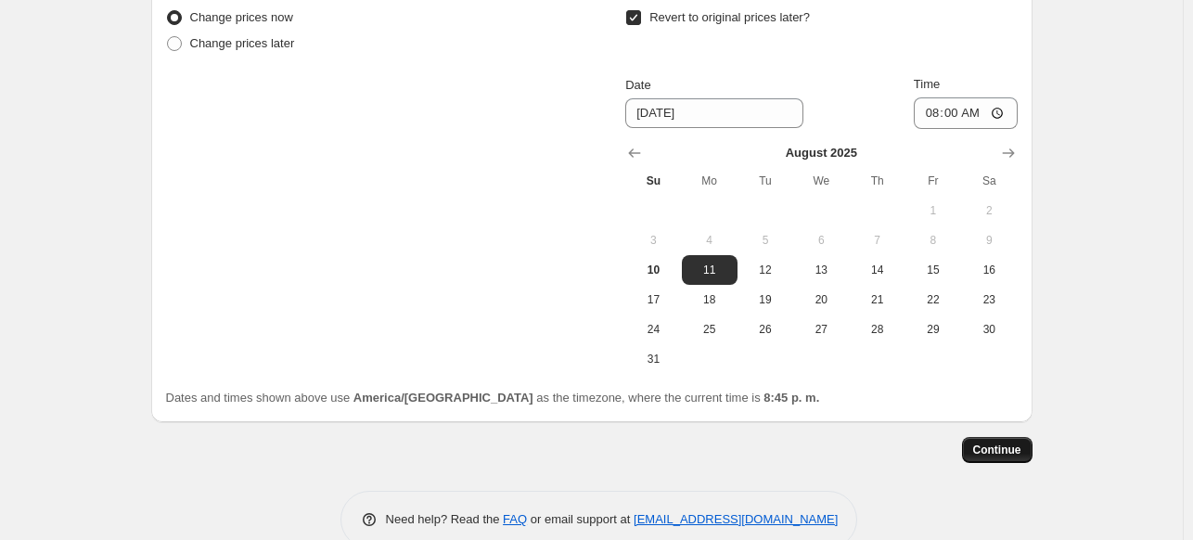
click at [1009, 442] on span "Continue" at bounding box center [997, 449] width 48 height 15
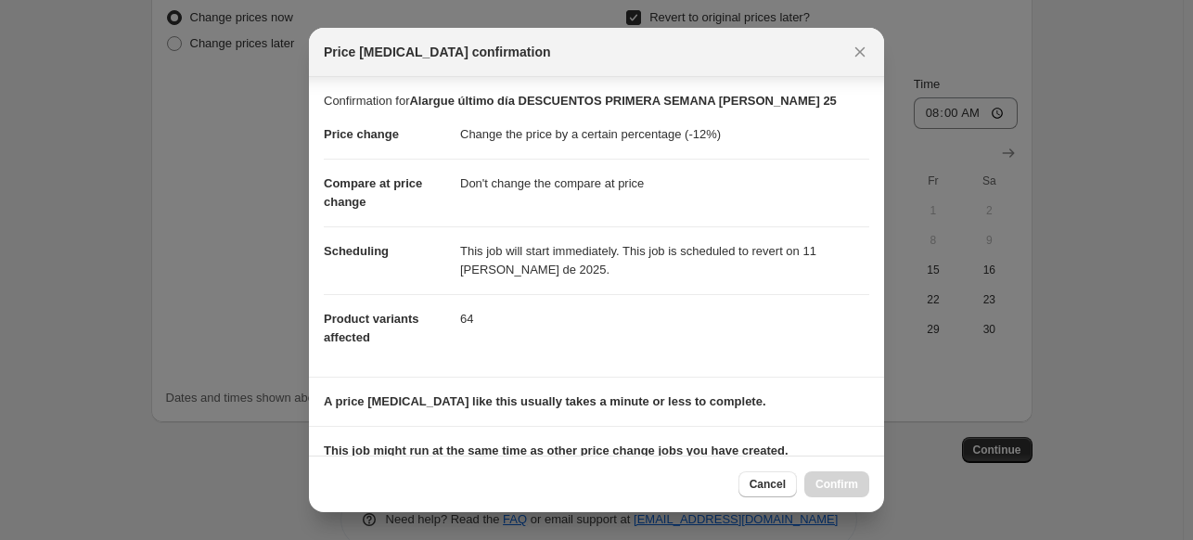
scroll to position [257, 0]
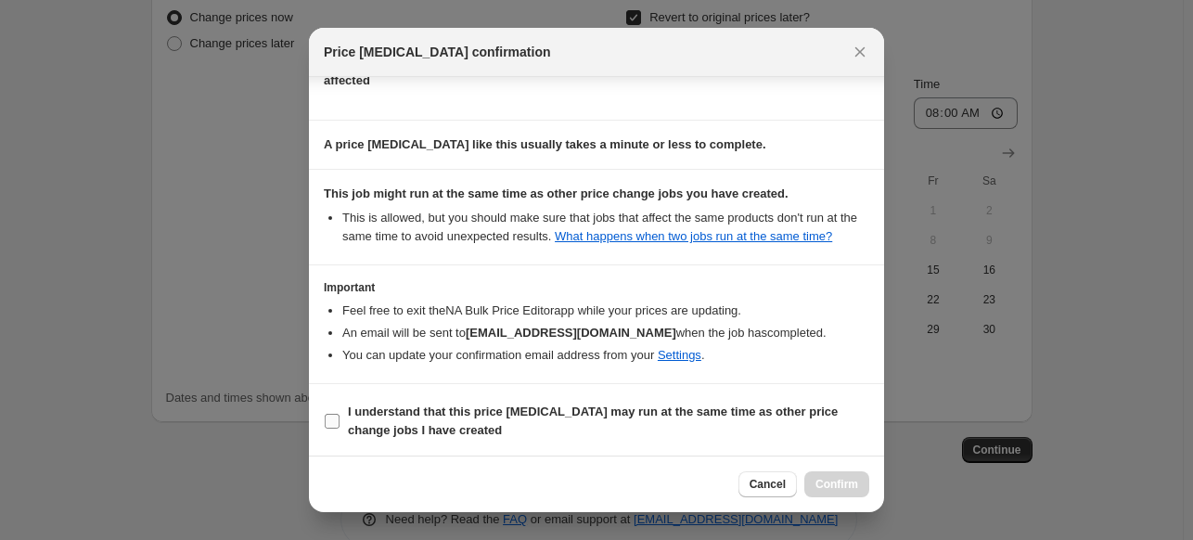
click at [328, 415] on input "I understand that this price [MEDICAL_DATA] may run at the same time as other p…" at bounding box center [332, 421] width 15 height 15
checkbox input "true"
click at [839, 482] on span "Confirm" at bounding box center [836, 484] width 43 height 15
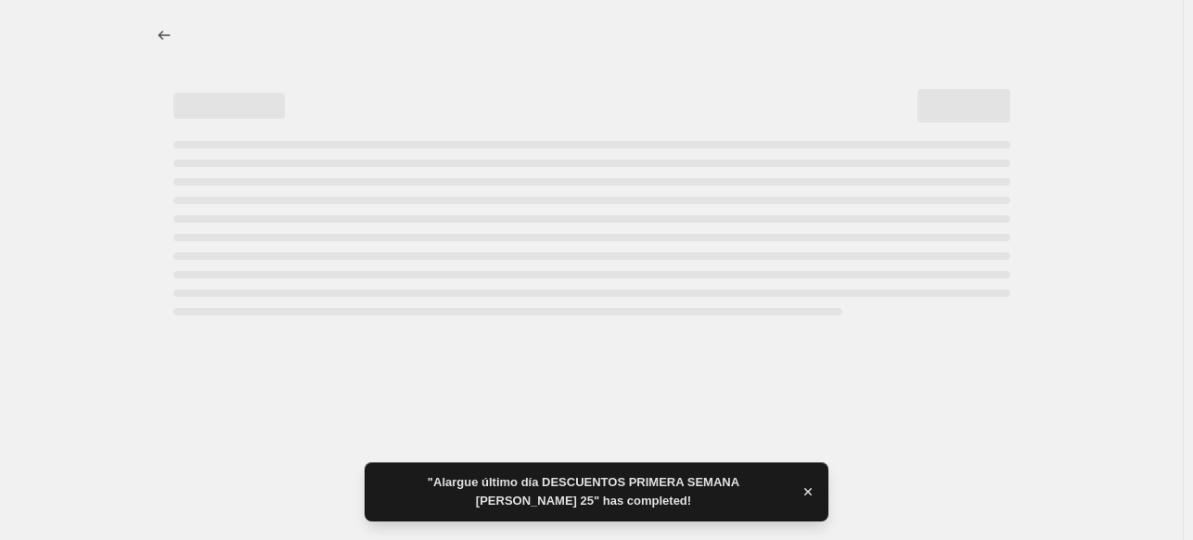
select select "percentage"
select select "no_change"
select select "collection"
select select "not_equal"
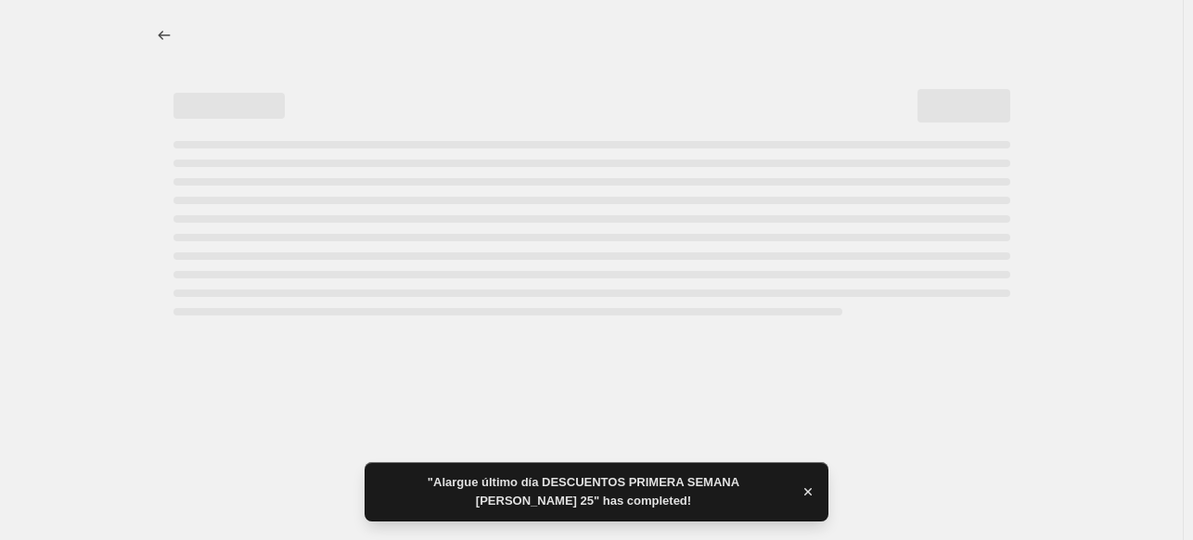
select select "not_equal"
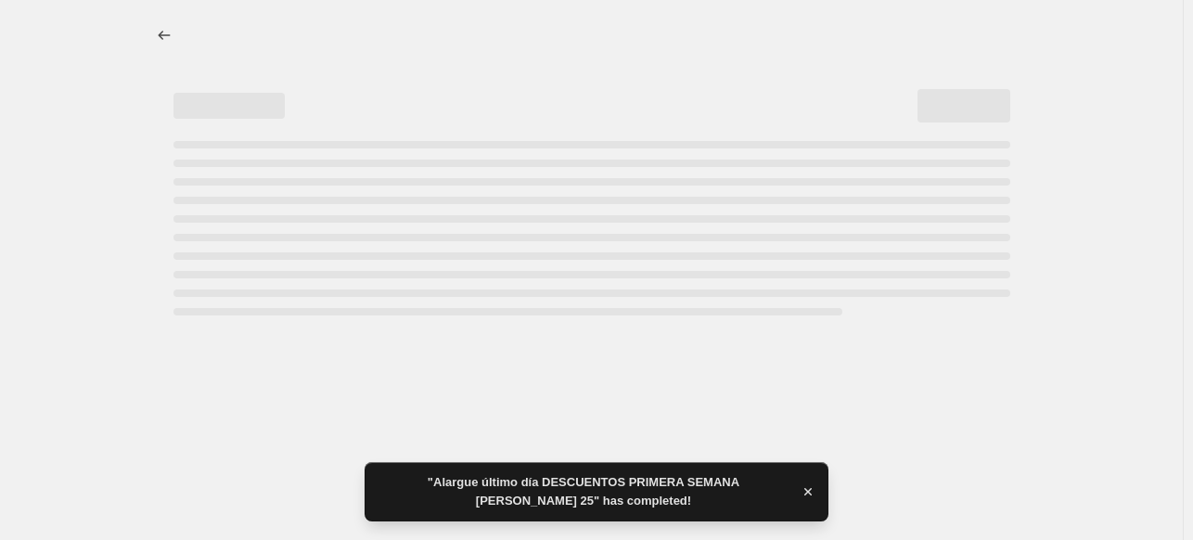
select select "not_equal"
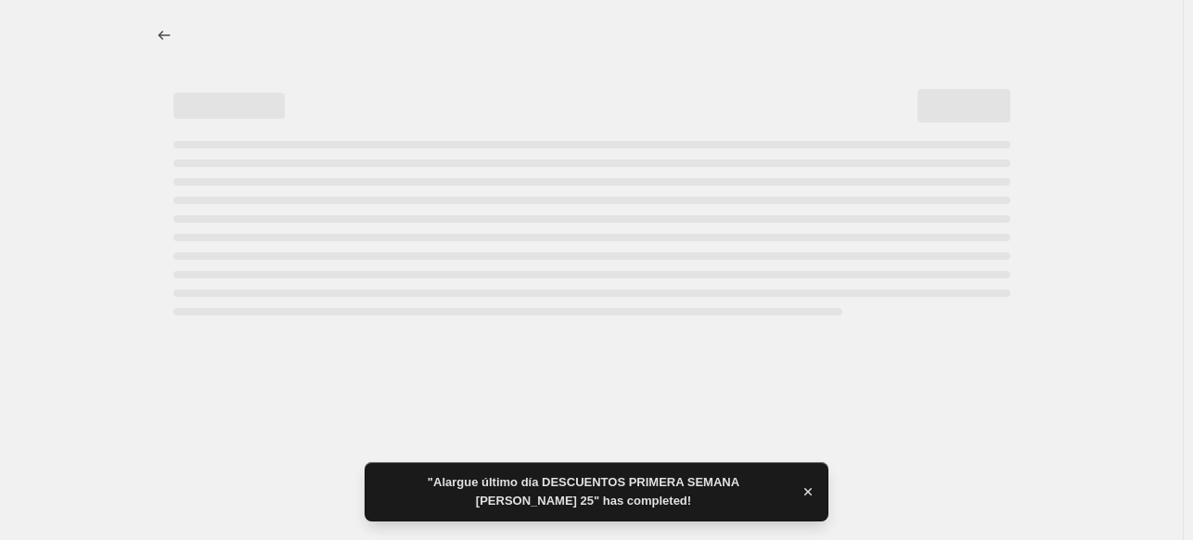
select select "not_equal"
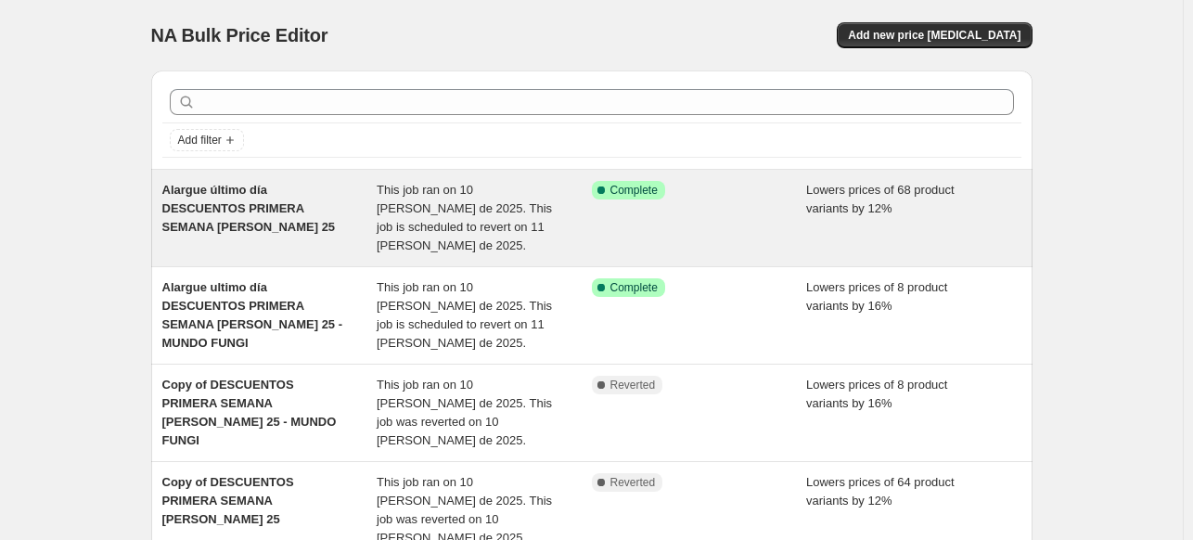
click at [284, 204] on span "Alargue último día DESCUENTOS PRIMERA SEMANA [PERSON_NAME] 25" at bounding box center [248, 208] width 173 height 51
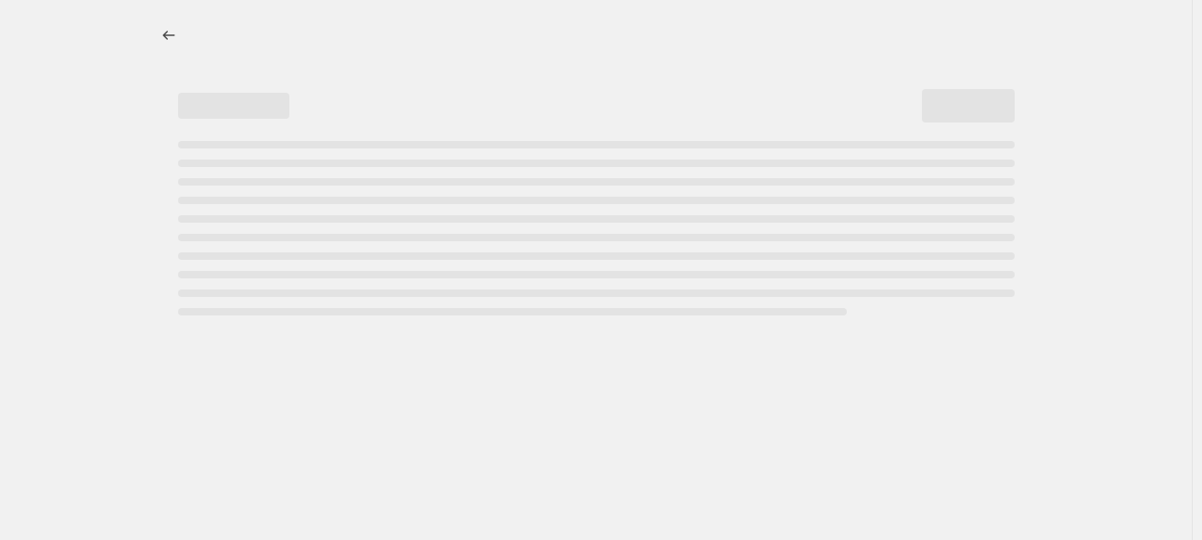
select select "percentage"
select select "no_change"
select select "collection"
select select "not_equal"
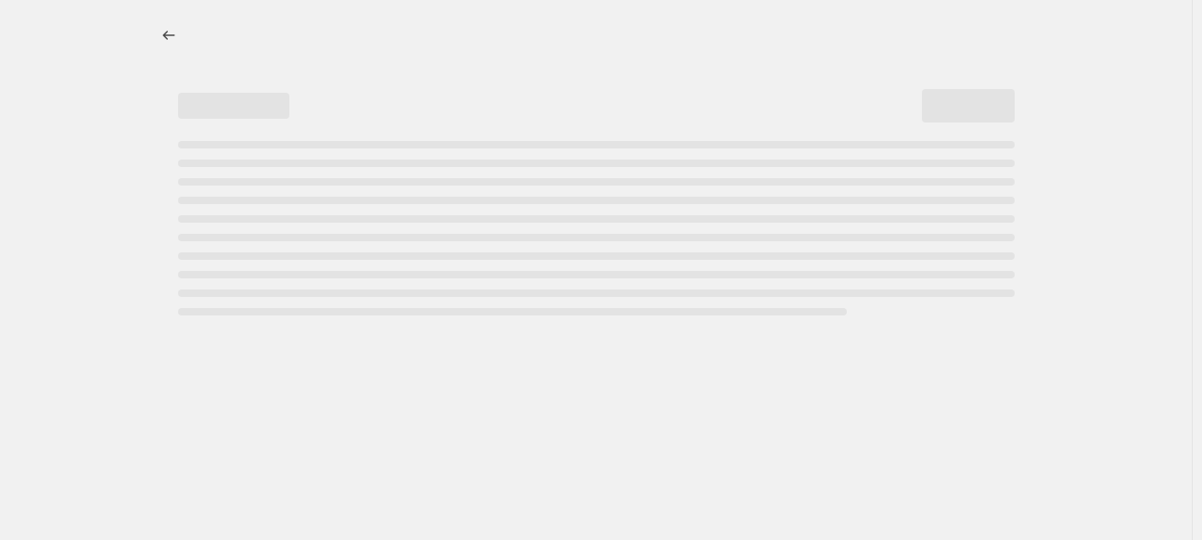
select select "not_equal"
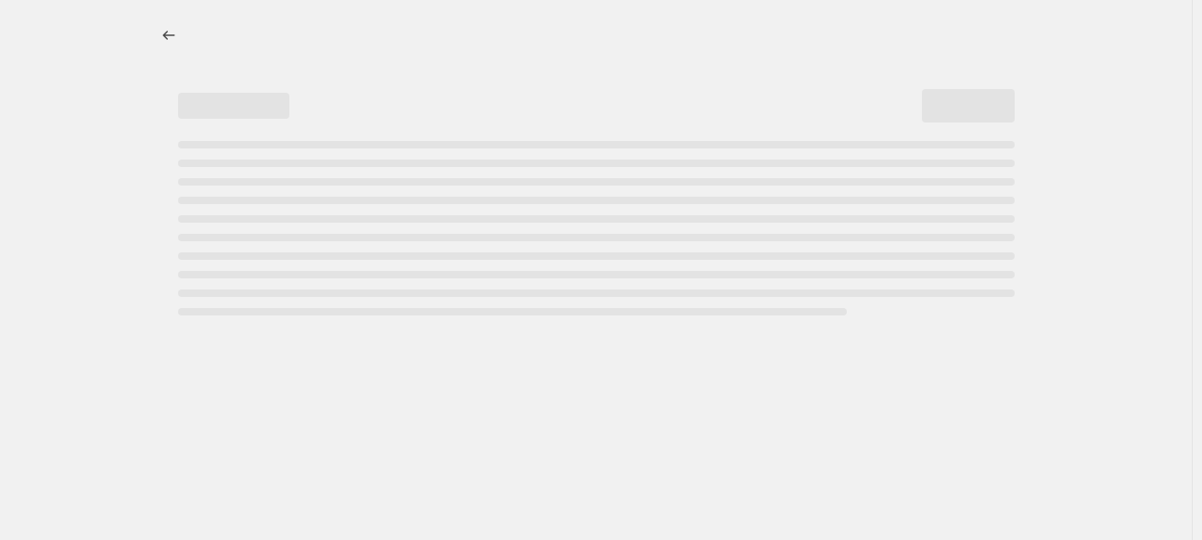
select select "not_equal"
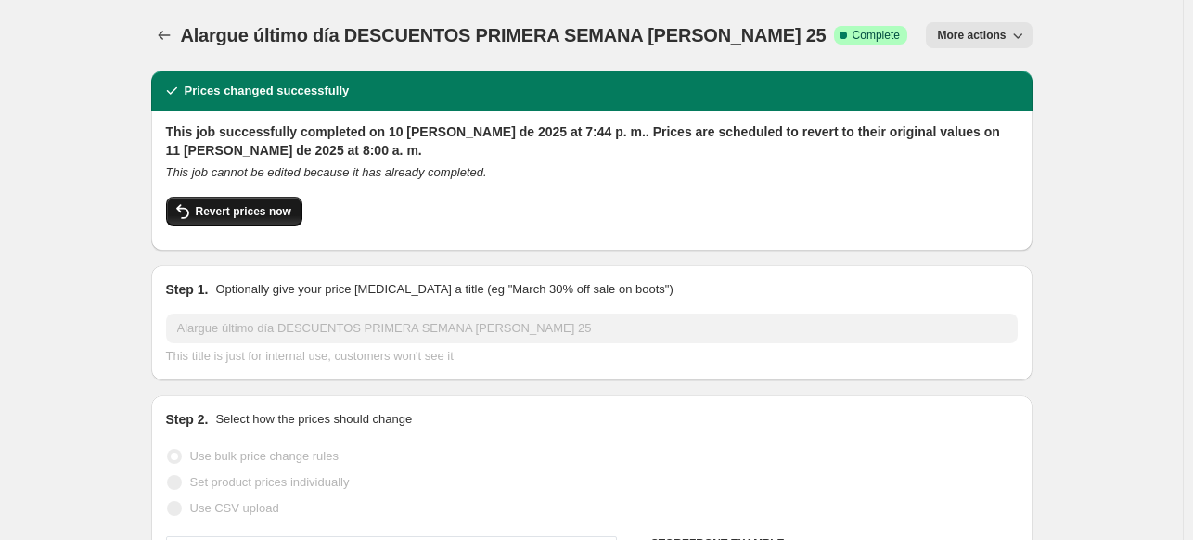
click at [224, 209] on span "Revert prices now" at bounding box center [244, 211] width 96 height 15
checkbox input "false"
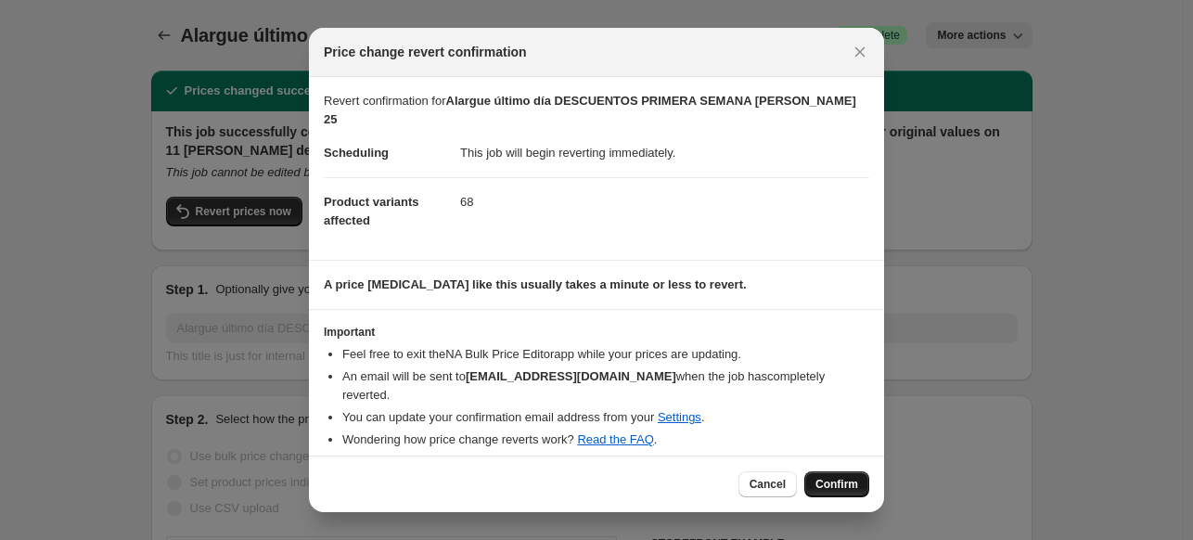
click at [841, 478] on span "Confirm" at bounding box center [836, 484] width 43 height 15
